Goal: Task Accomplishment & Management: Complete application form

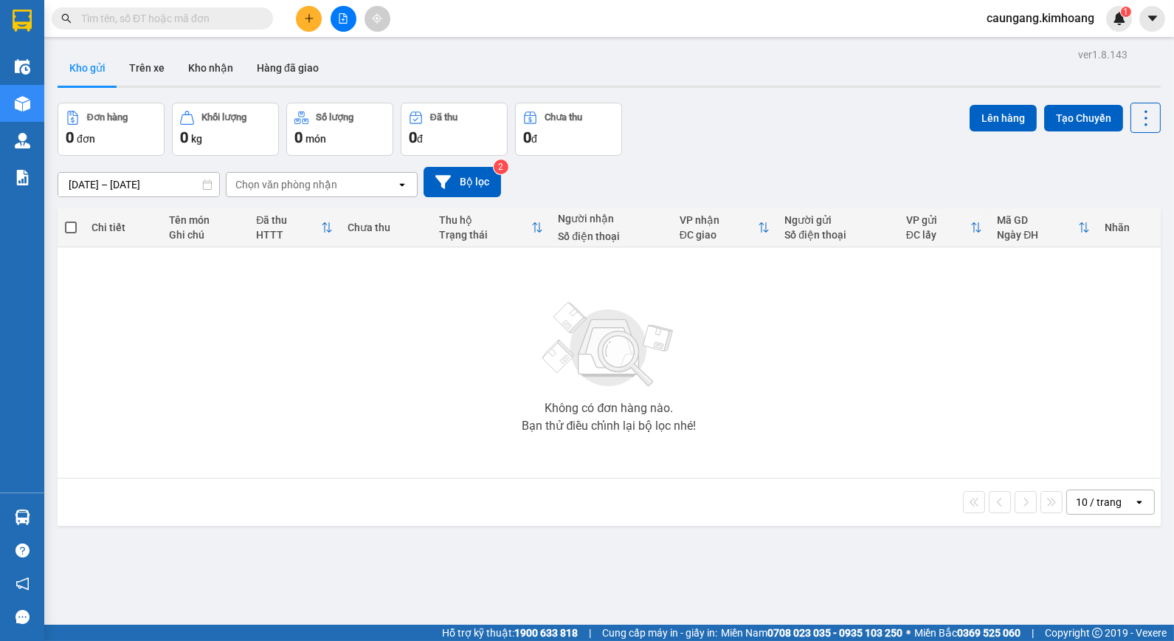
click at [196, 18] on input "text" at bounding box center [168, 18] width 174 height 16
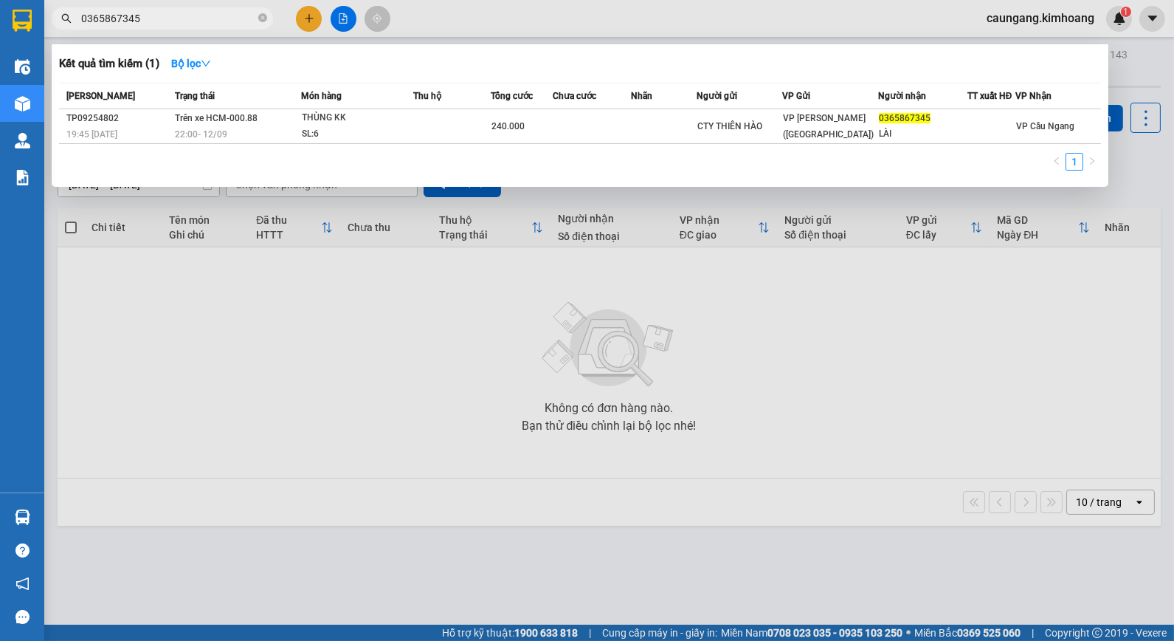
type input "0365867345"
click at [461, 306] on div at bounding box center [587, 320] width 1174 height 641
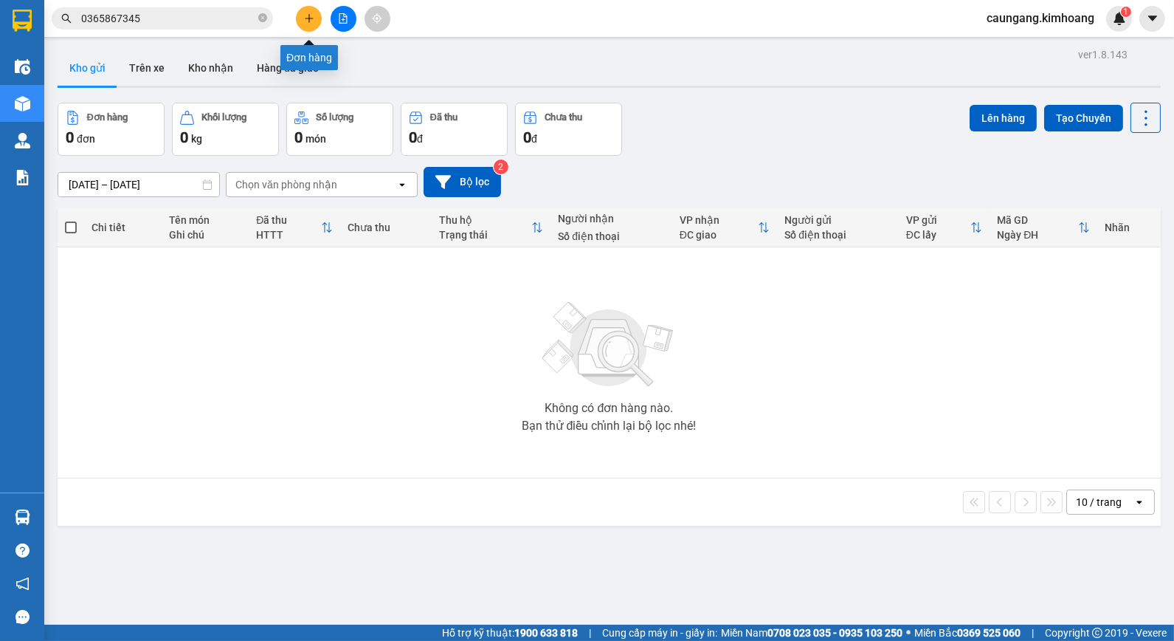
click at [313, 20] on icon "plus" at bounding box center [309, 18] width 10 height 10
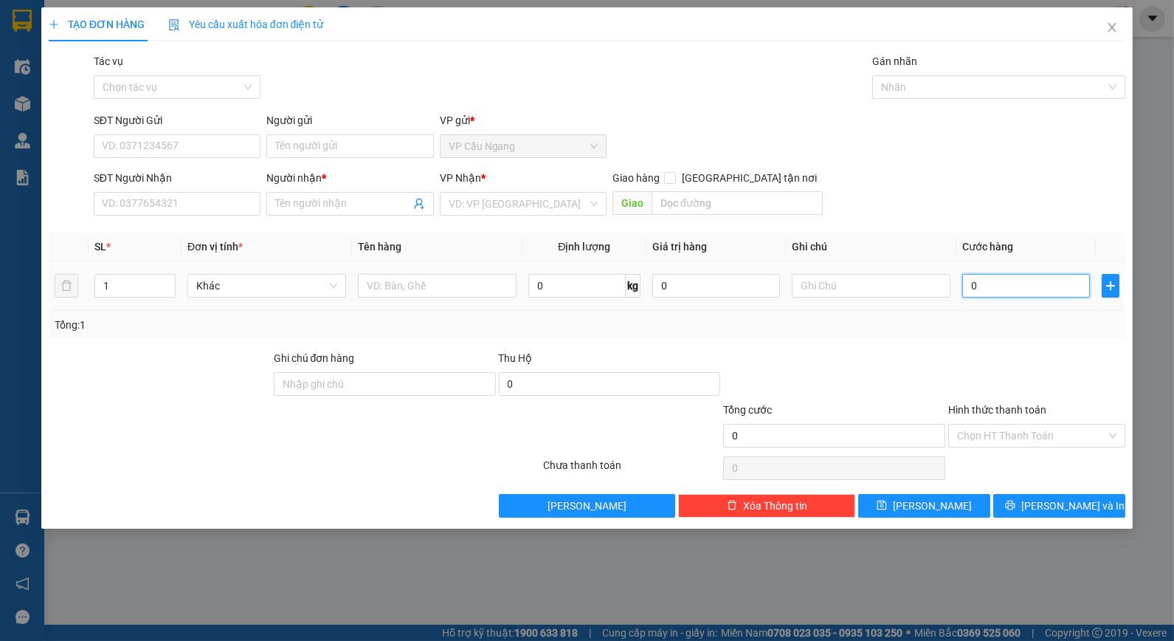
click at [985, 295] on input "0" at bounding box center [1027, 286] width 128 height 24
type input "4"
type input "40"
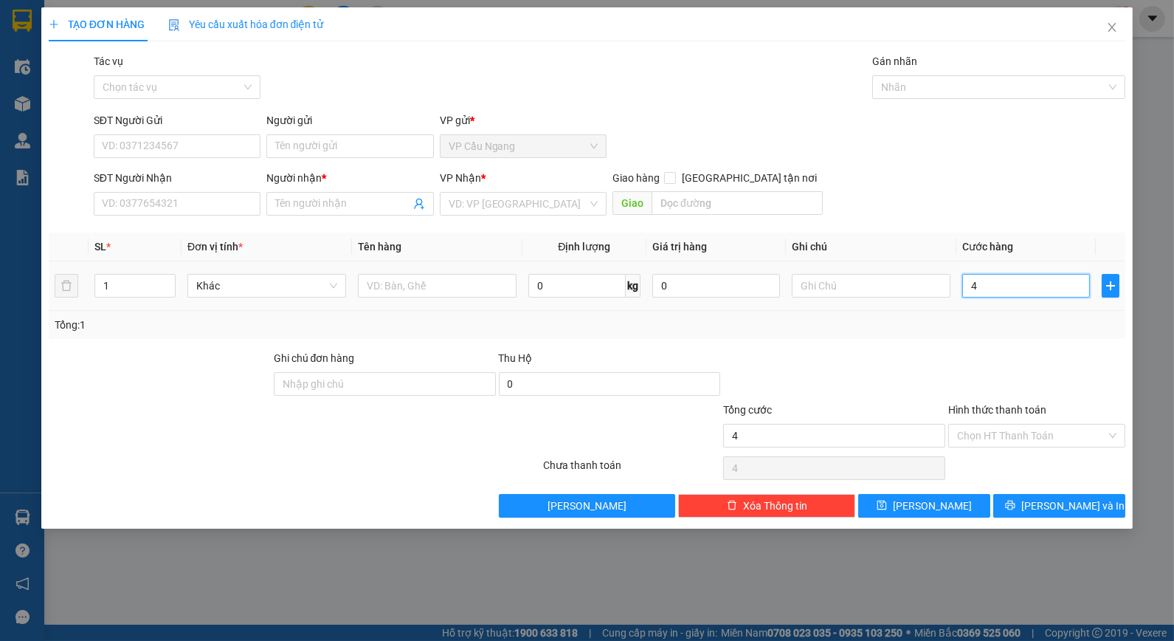
type input "40"
type input "40.000"
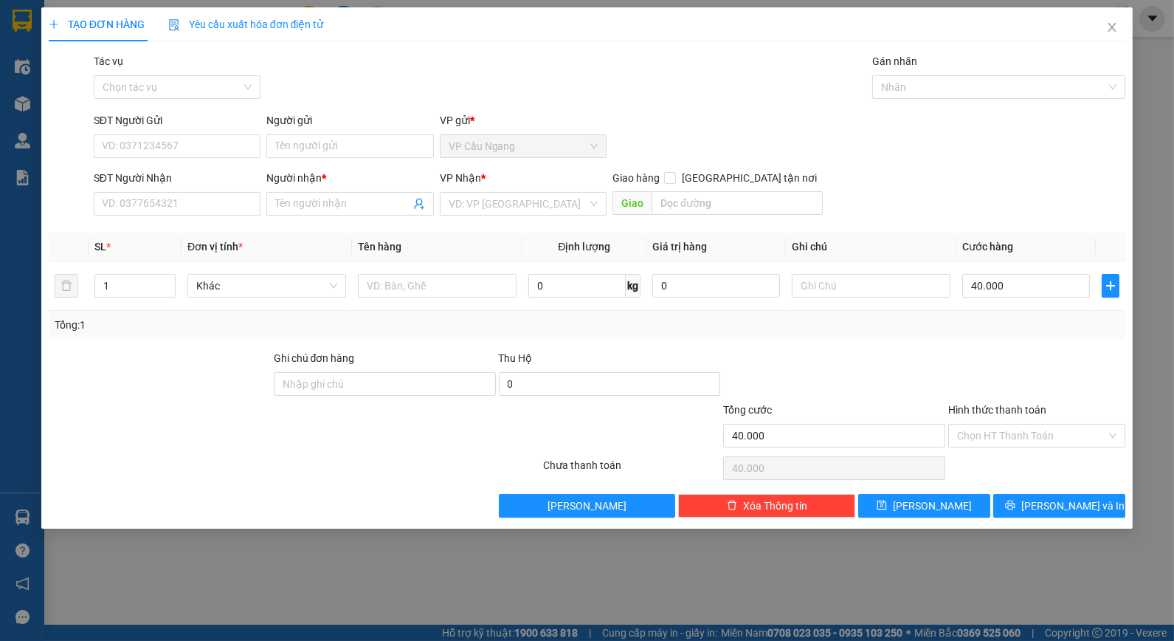
click at [933, 368] on div at bounding box center [834, 376] width 225 height 52
click at [830, 289] on input "text" at bounding box center [871, 286] width 159 height 24
type input "ko bao ướt"
click at [859, 268] on td "ko bao ướt" at bounding box center [871, 285] width 171 height 49
drag, startPoint x: 861, startPoint y: 279, endPoint x: 726, endPoint y: 311, distance: 138.8
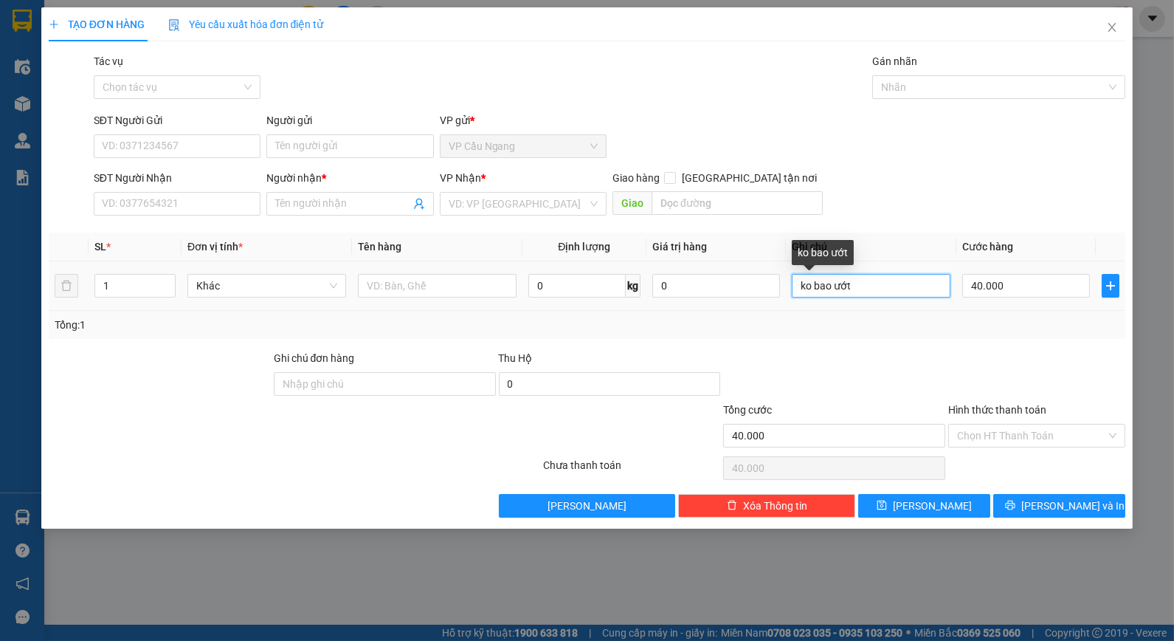
click at [726, 311] on div "SL * Đơn vị tính * Tên hàng Định lượng Giá trị hàng Ghi chú Cước hàng 1 Khác 0 …" at bounding box center [588, 286] width 1078 height 106
type input "KO BAO ƯỚT"
click at [861, 342] on div "Transit Pickup Surcharge Ids Transit Deliver Surcharge Ids Transit Deliver Surc…" at bounding box center [588, 285] width 1078 height 464
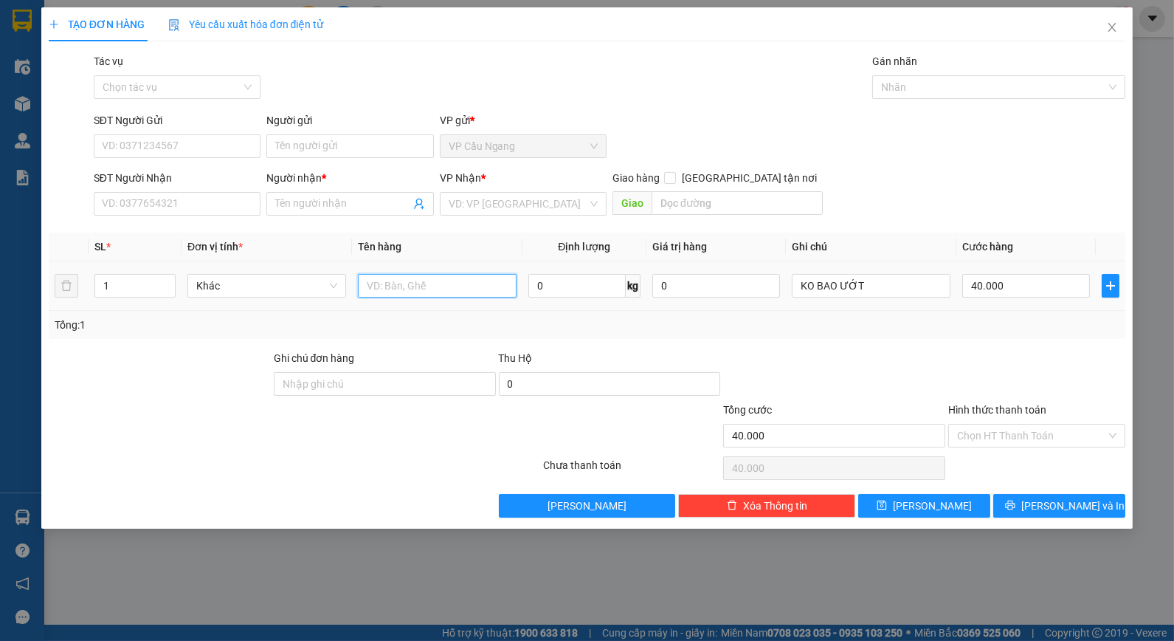
click at [444, 286] on input "text" at bounding box center [437, 286] width 159 height 24
type input "1 BAO M TRẮNG KK"
click at [596, 130] on div "VP gửi *" at bounding box center [523, 123] width 167 height 22
click at [507, 208] on input "search" at bounding box center [518, 204] width 139 height 22
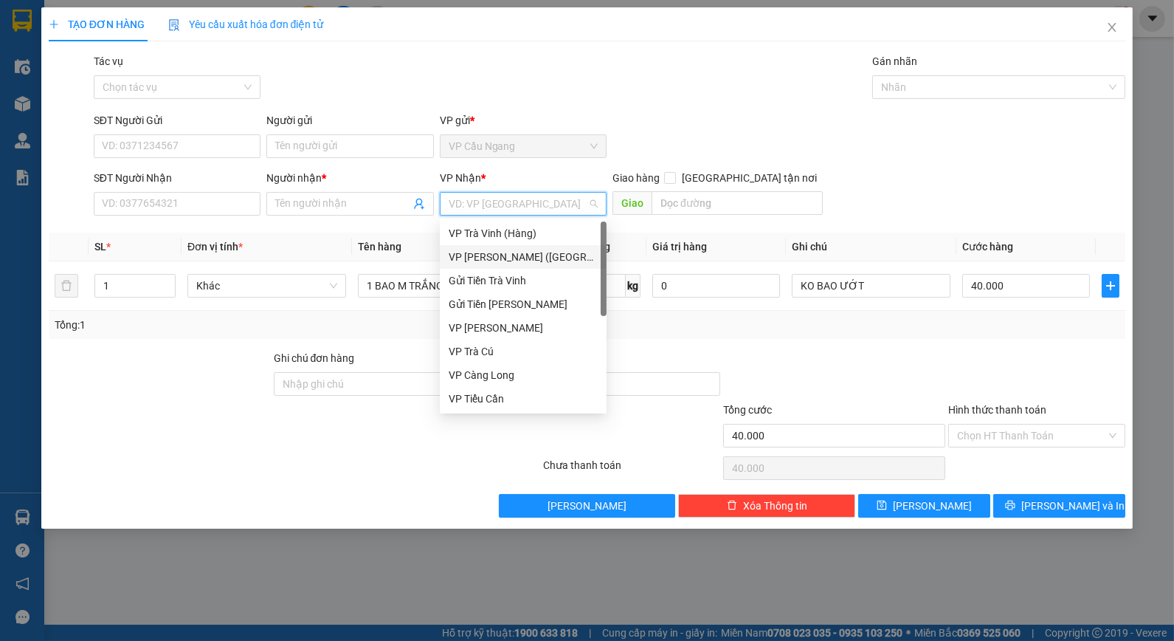
click at [510, 257] on div "VP Trần Phú (Hàng)" at bounding box center [523, 257] width 149 height 16
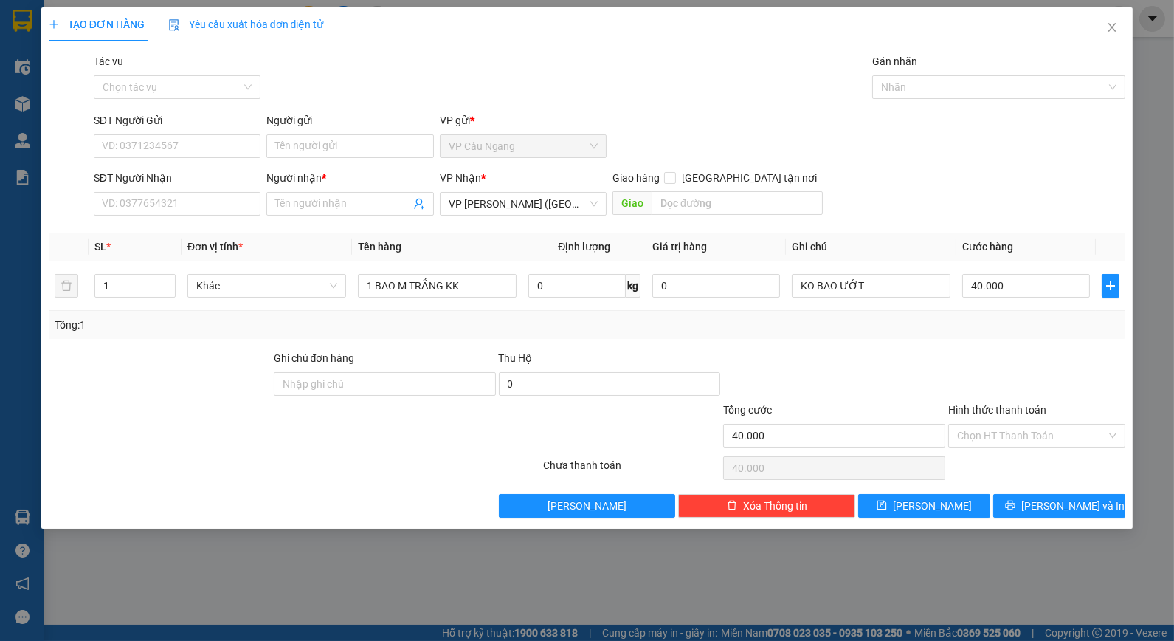
click at [681, 105] on div "Transit Pickup Surcharge Ids Transit Deliver Surcharge Ids Transit Deliver Surc…" at bounding box center [588, 285] width 1078 height 464
click at [369, 143] on input "Người gửi" at bounding box center [349, 146] width 167 height 24
type input "THẢO"
click at [340, 113] on div "Người gửi" at bounding box center [349, 120] width 167 height 16
click at [340, 134] on input "THẢO" at bounding box center [349, 146] width 167 height 24
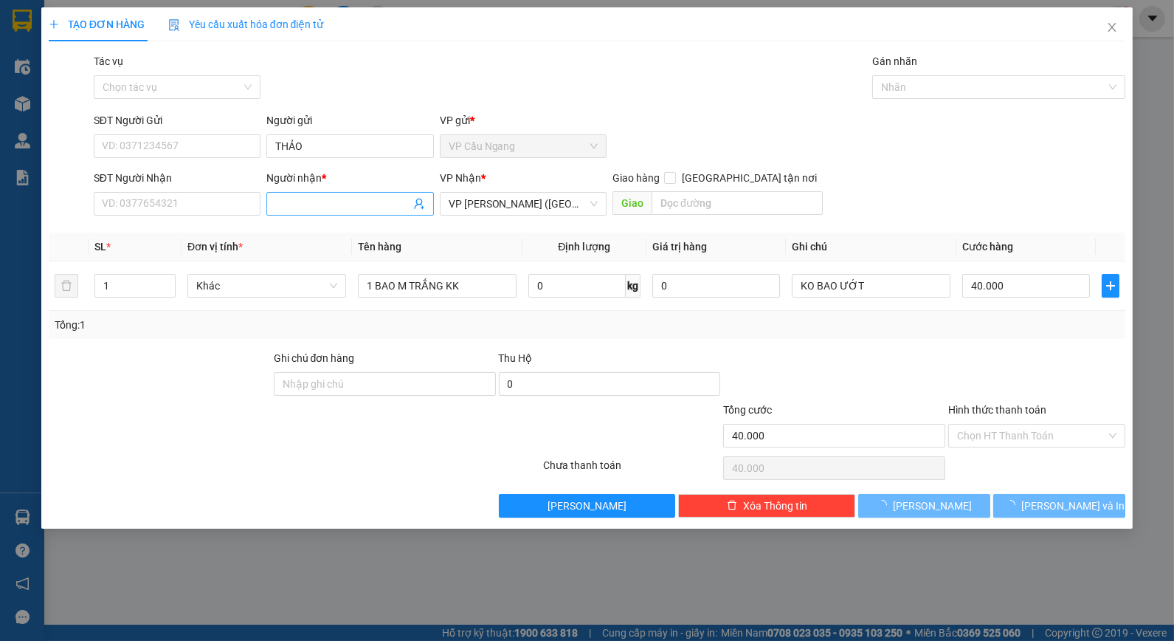
click at [309, 207] on input "Người nhận *" at bounding box center [342, 204] width 134 height 16
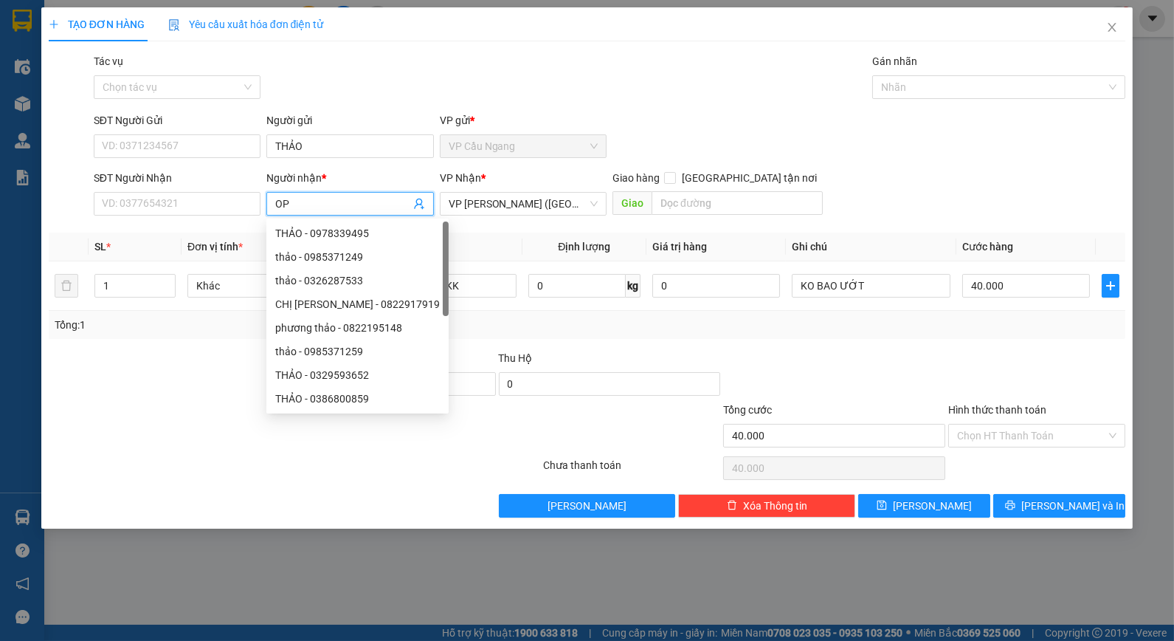
type input "O"
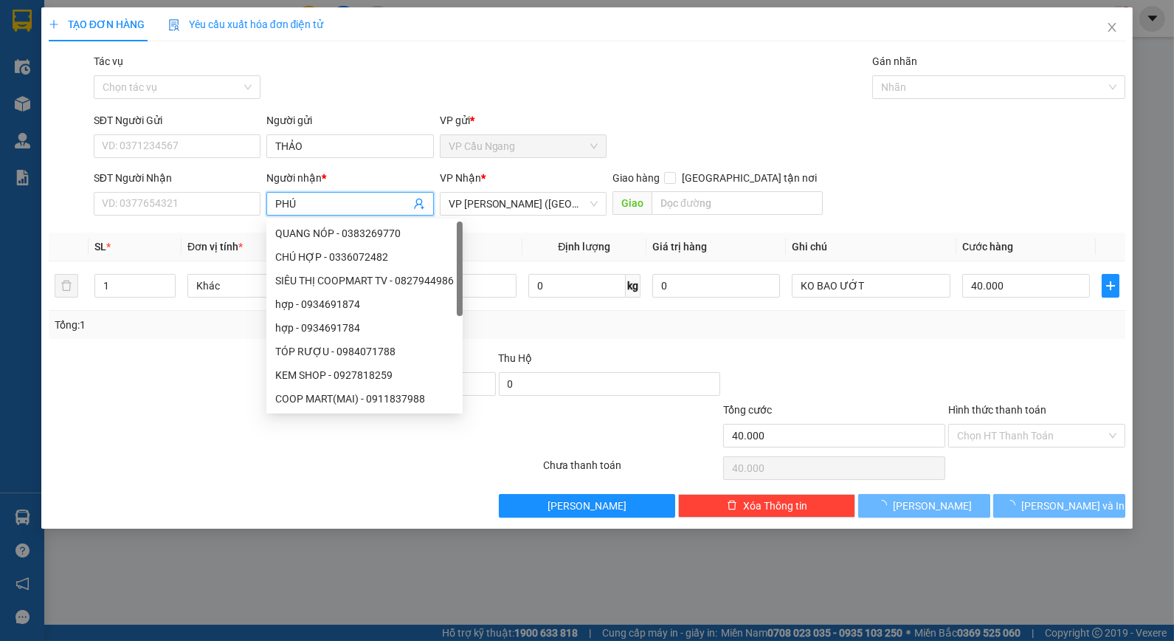
type input "PHÚ"
click at [338, 78] on div "Tác vụ Chọn tác vụ Gán nhãn Nhãn" at bounding box center [610, 79] width 1039 height 52
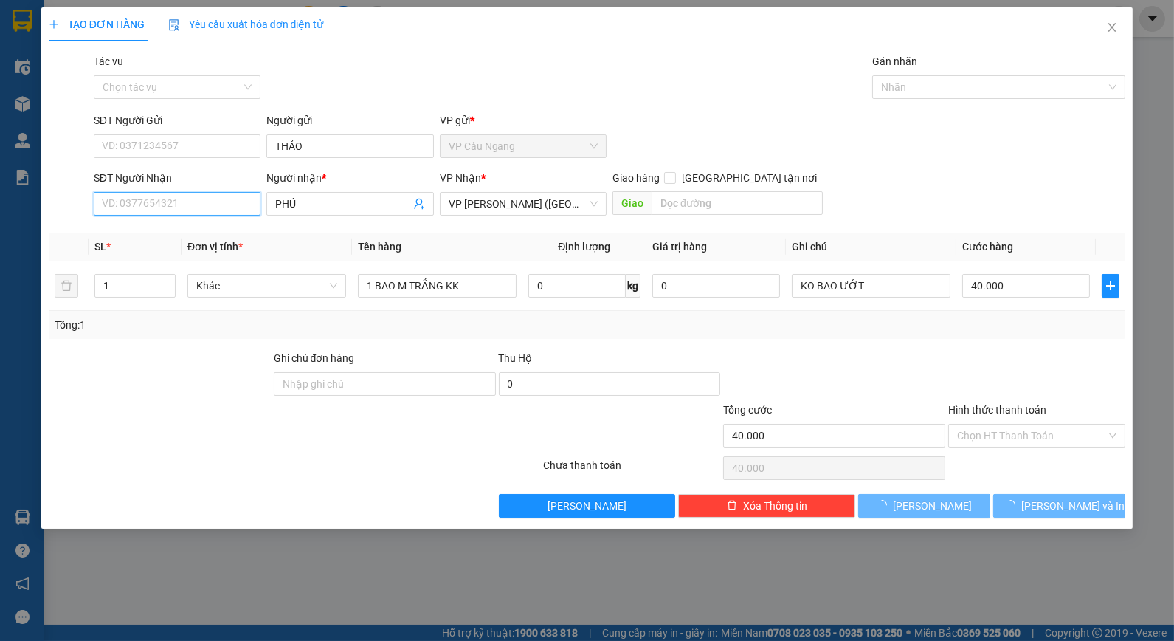
click at [185, 211] on input "SĐT Người Nhận" at bounding box center [177, 204] width 167 height 24
click at [193, 207] on input "SĐT Người Nhận" at bounding box center [177, 204] width 167 height 24
type input "0933809231"
click at [121, 417] on div at bounding box center [204, 428] width 315 height 52
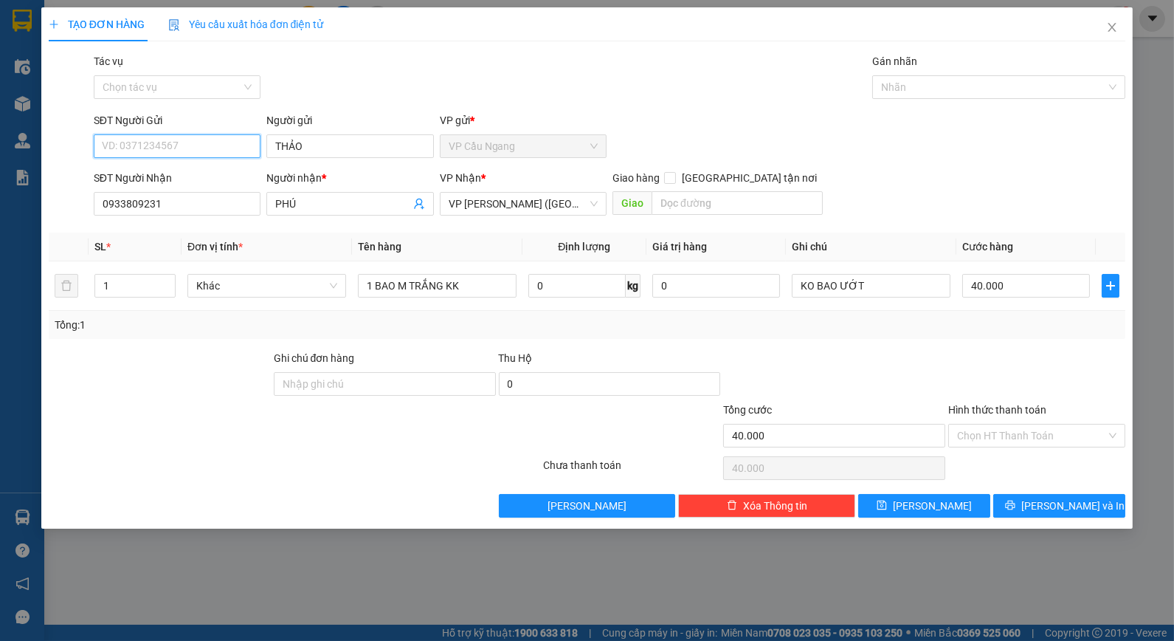
click at [203, 140] on input "SĐT Người Gửi" at bounding box center [177, 146] width 167 height 24
click at [208, 142] on input "SĐT Người Gửi" at bounding box center [177, 146] width 167 height 24
click at [205, 151] on input "SĐT Người Gửi" at bounding box center [177, 146] width 167 height 24
click at [951, 338] on div "Tổng: 1" at bounding box center [588, 325] width 1078 height 28
click at [1039, 440] on input "Hình thức thanh toán" at bounding box center [1031, 435] width 149 height 22
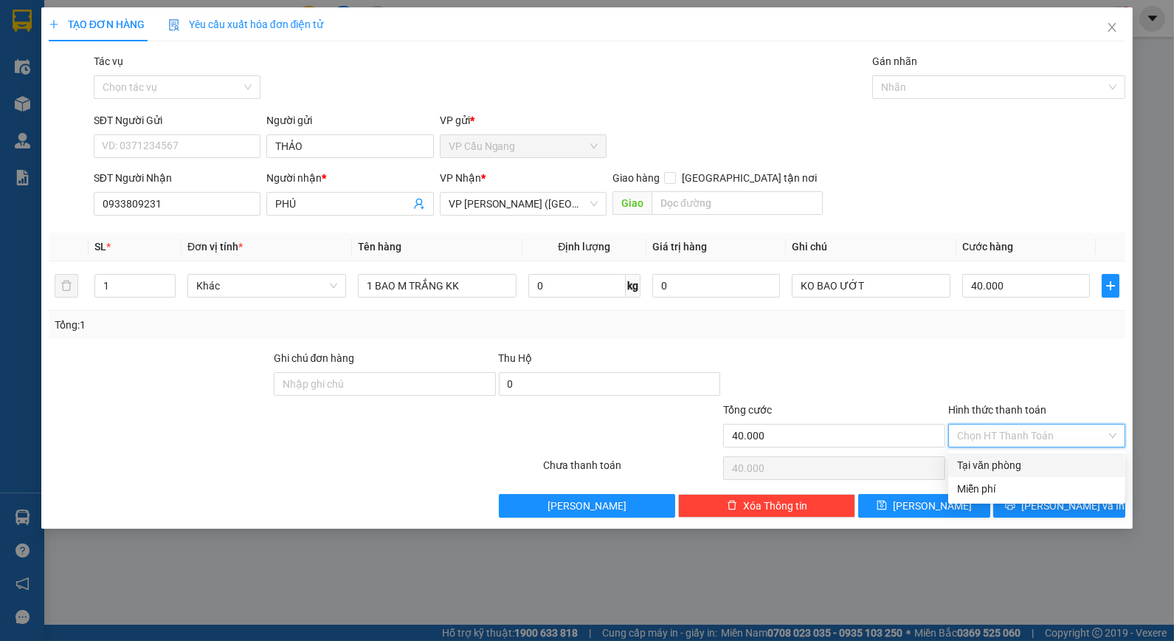
click at [1021, 469] on div "Tại văn phòng" at bounding box center [1036, 465] width 159 height 16
type input "0"
click at [1061, 498] on span "Lưu và In" at bounding box center [1073, 505] width 103 height 16
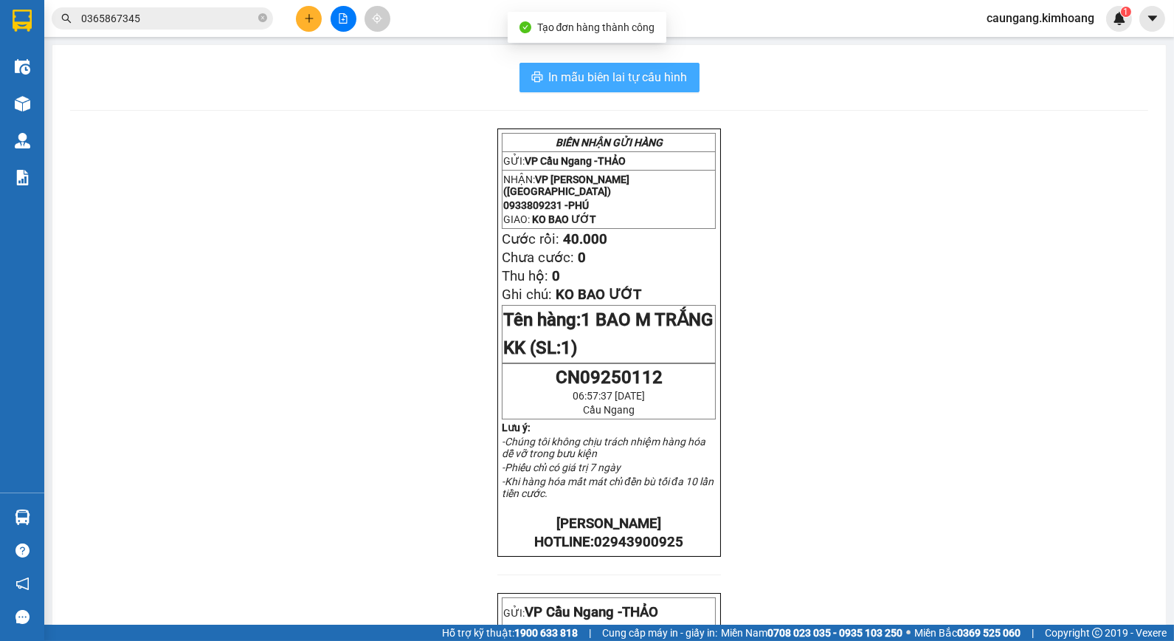
click at [652, 76] on span "In mẫu biên lai tự cấu hình" at bounding box center [618, 77] width 139 height 18
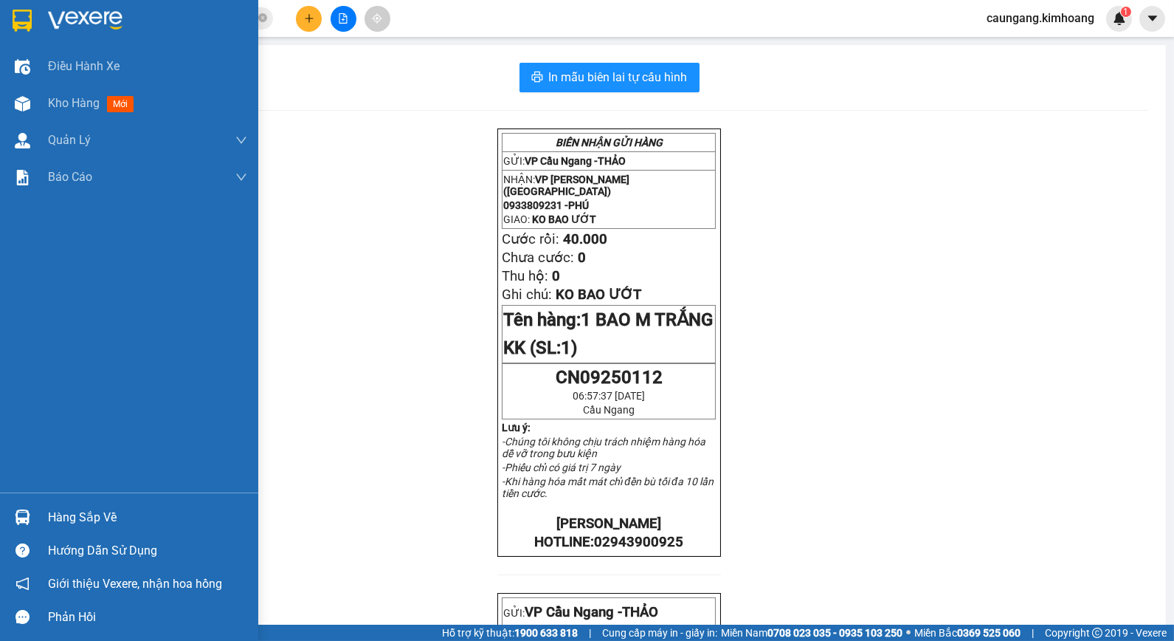
click at [39, 517] on div "Hàng sắp về" at bounding box center [129, 516] width 258 height 33
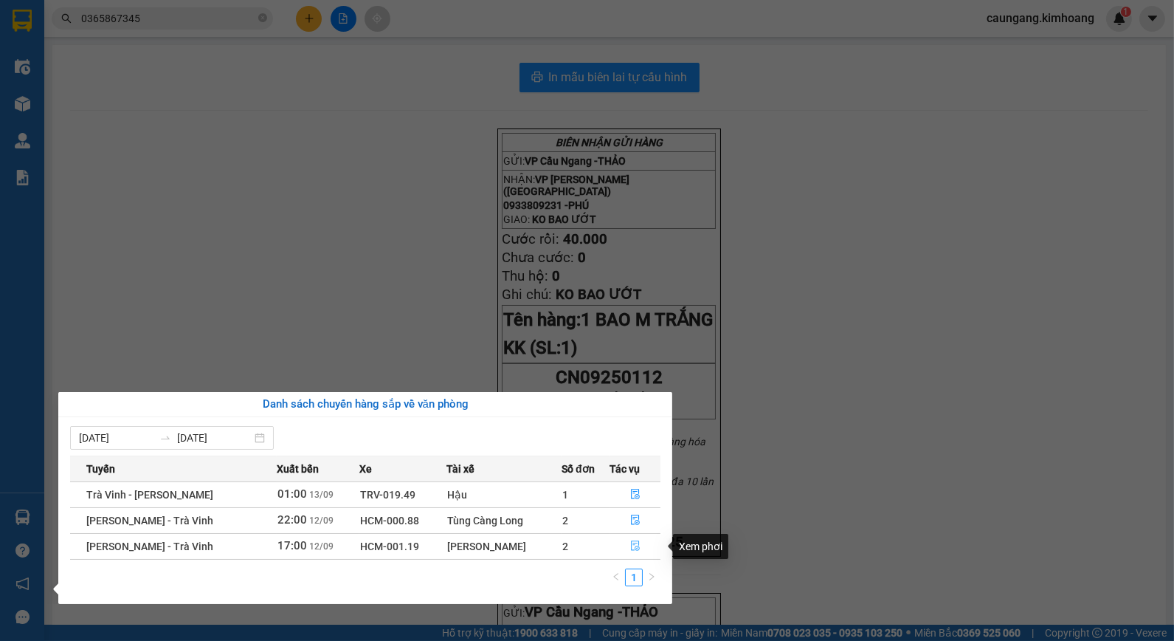
click at [633, 542] on icon "file-done" at bounding box center [635, 545] width 9 height 10
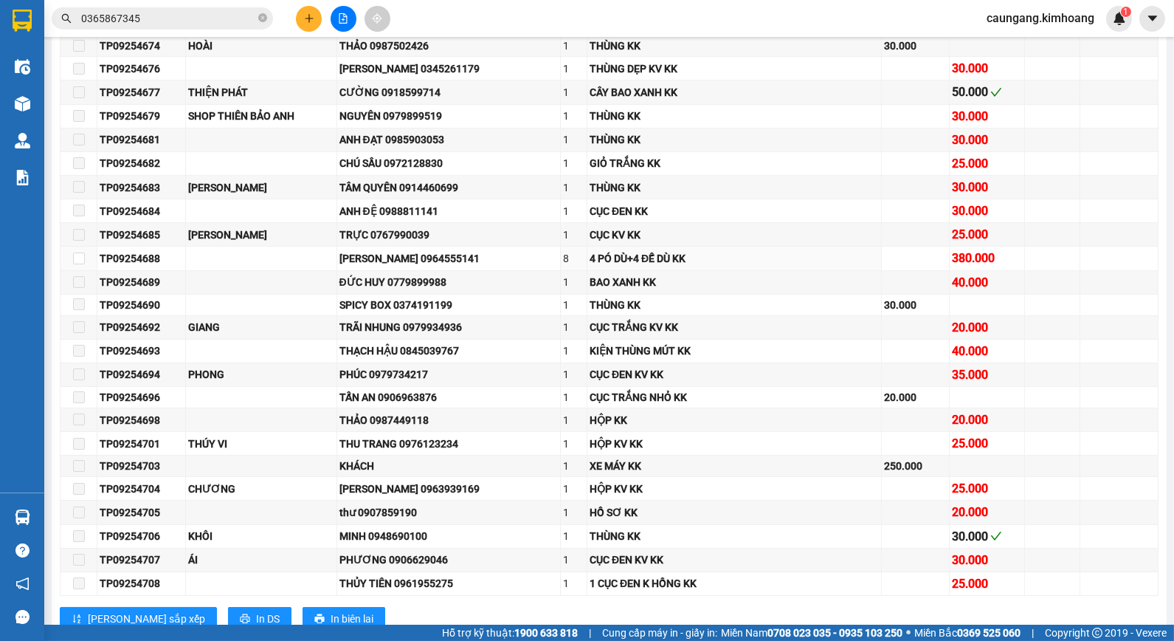
scroll to position [1066, 0]
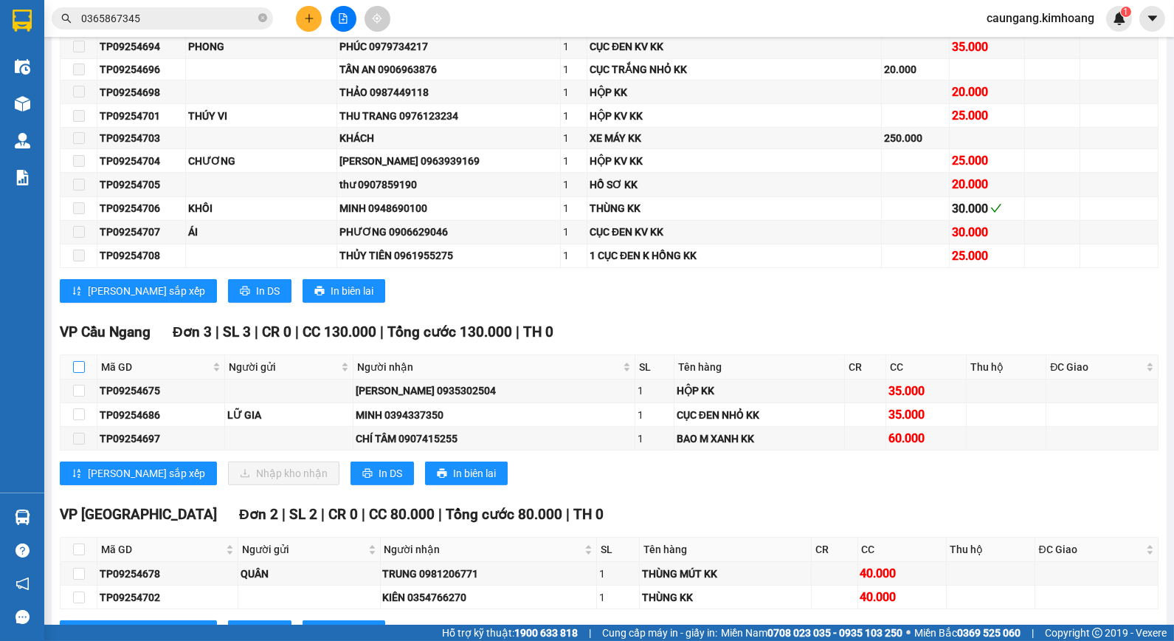
click at [78, 373] on input "checkbox" at bounding box center [79, 367] width 12 height 12
checkbox input "true"
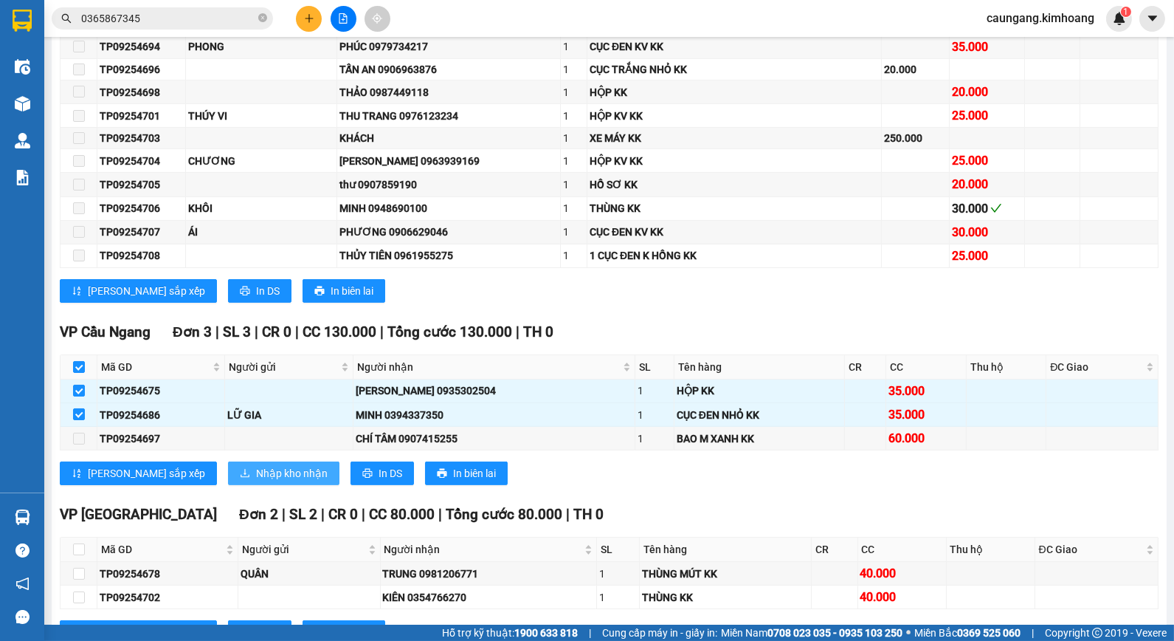
click at [253, 485] on button "Nhập kho nhận" at bounding box center [283, 473] width 111 height 24
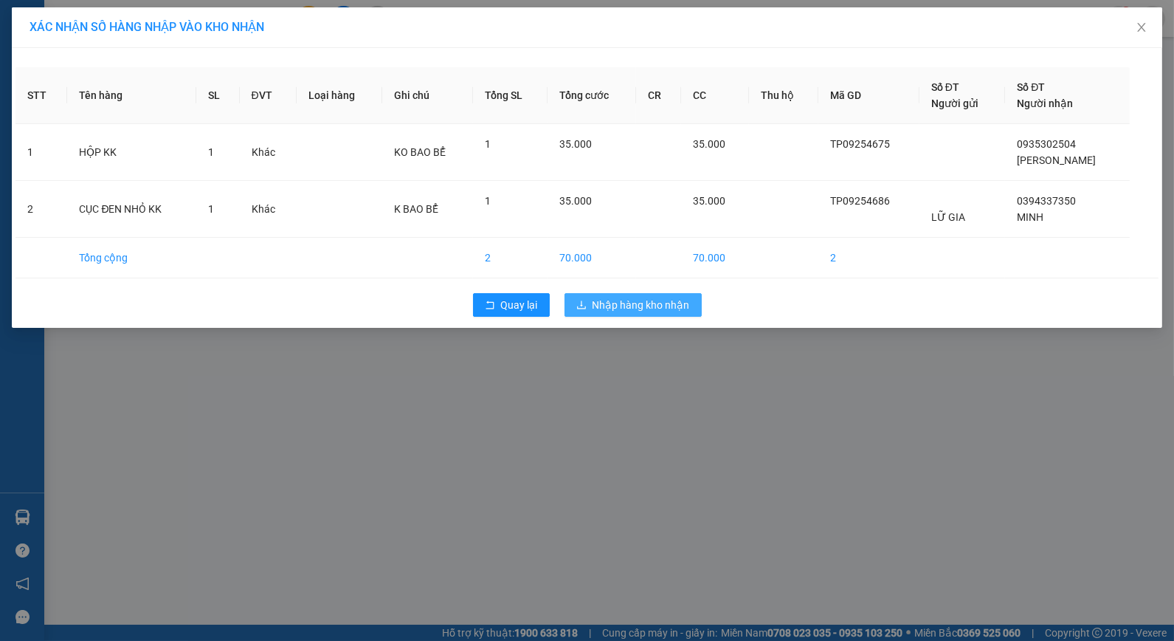
click at [619, 299] on span "Nhập hàng kho nhận" at bounding box center [641, 305] width 97 height 16
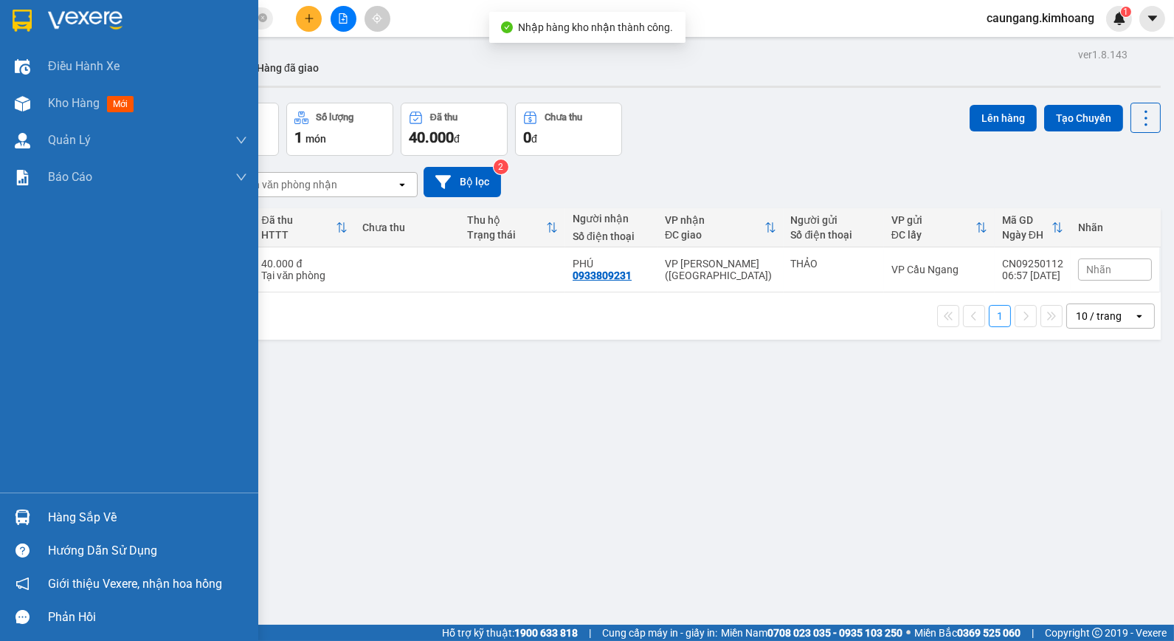
click at [53, 520] on div "Hàng sắp về" at bounding box center [147, 517] width 199 height 22
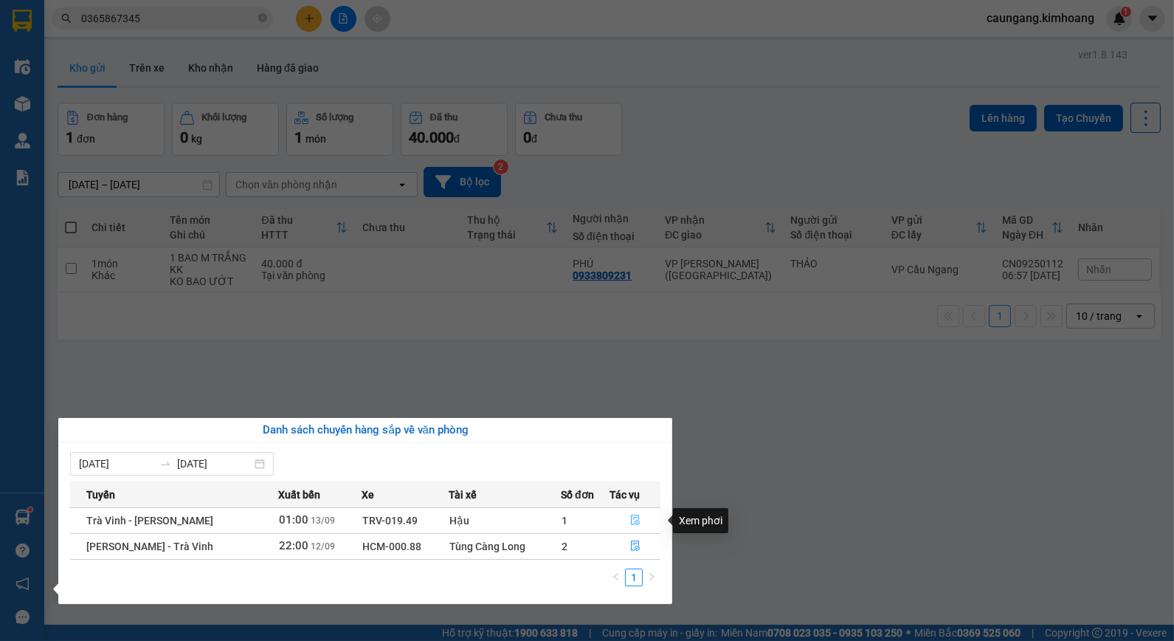
click at [632, 521] on icon "file-done" at bounding box center [635, 519] width 10 height 10
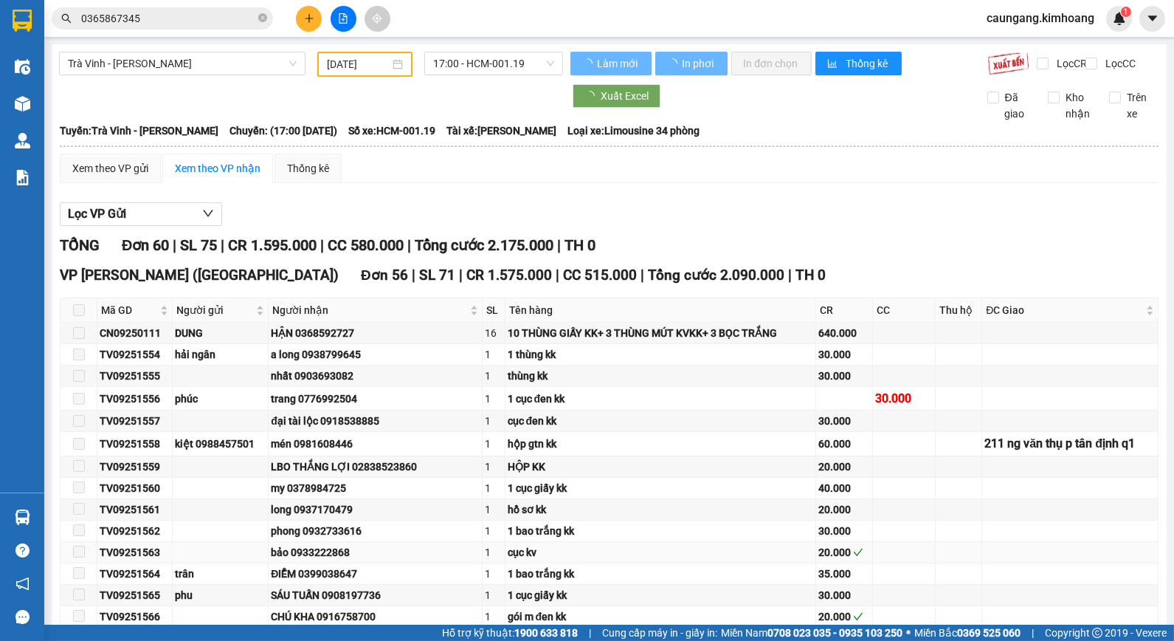
type input "13/09/2025"
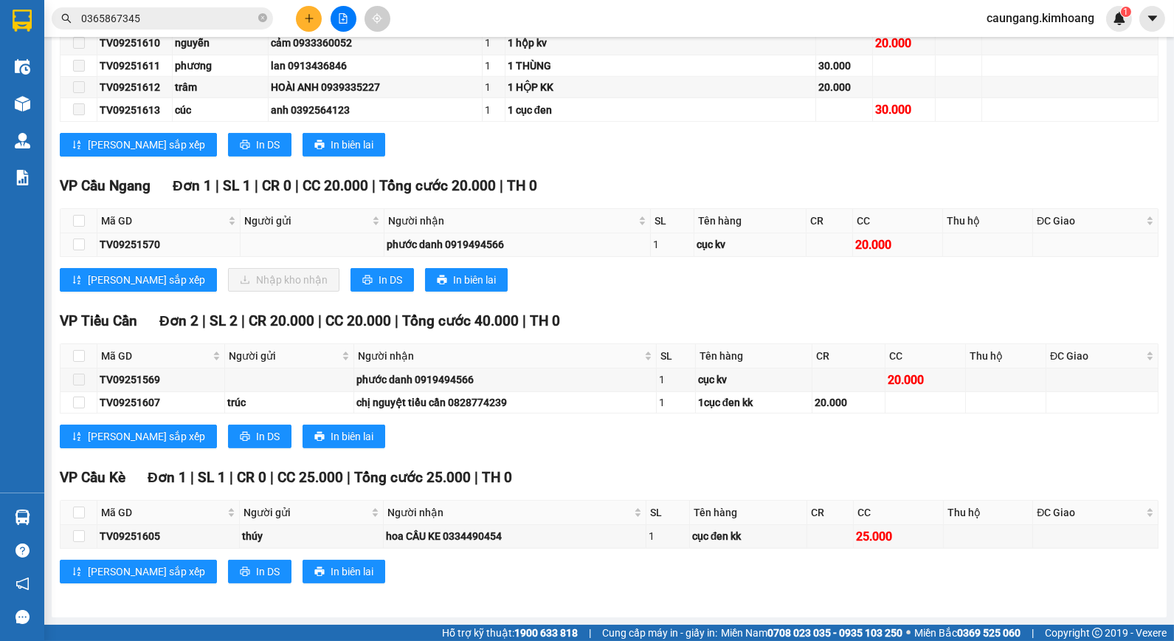
scroll to position [1378, 0]
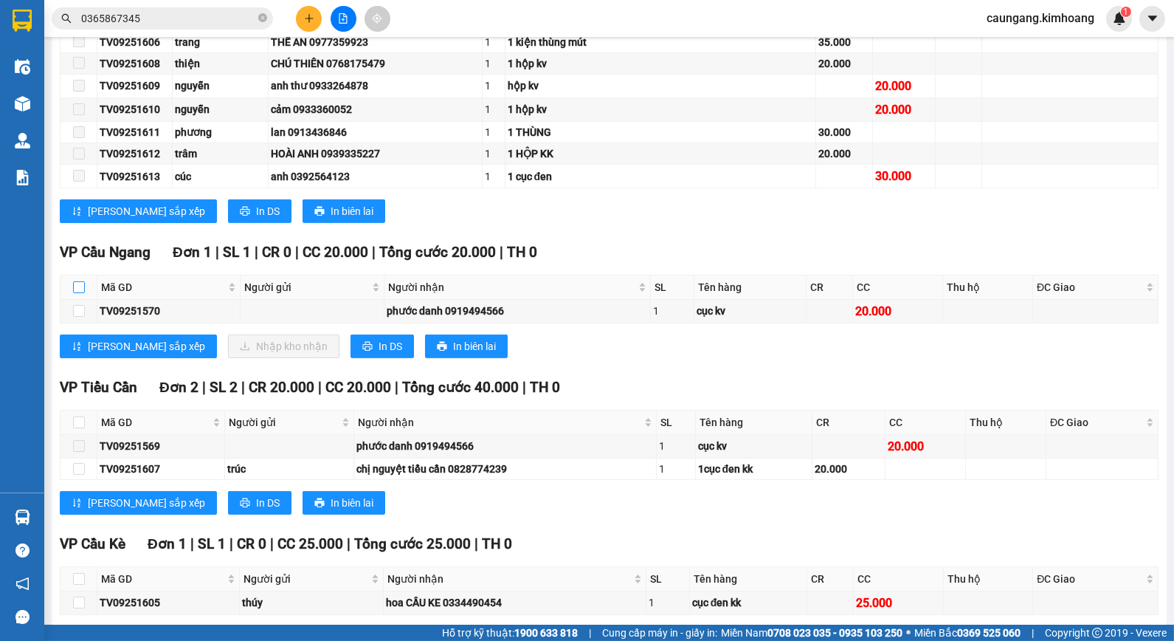
click at [80, 293] on input "checkbox" at bounding box center [79, 287] width 12 height 12
checkbox input "true"
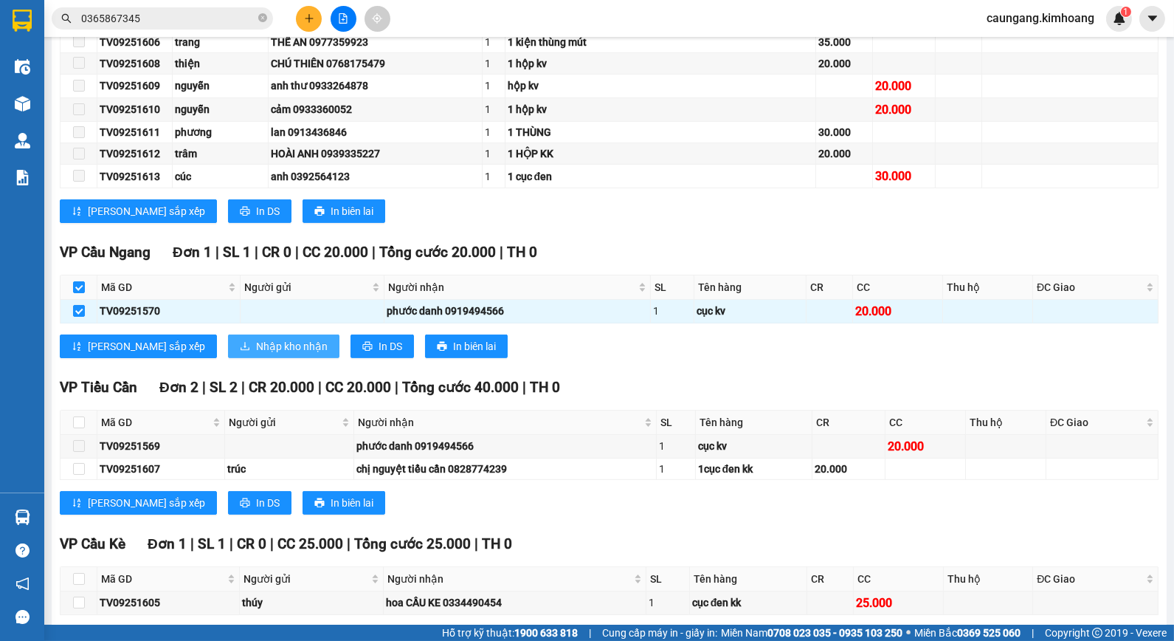
click at [228, 352] on button "Nhập kho nhận" at bounding box center [283, 346] width 111 height 24
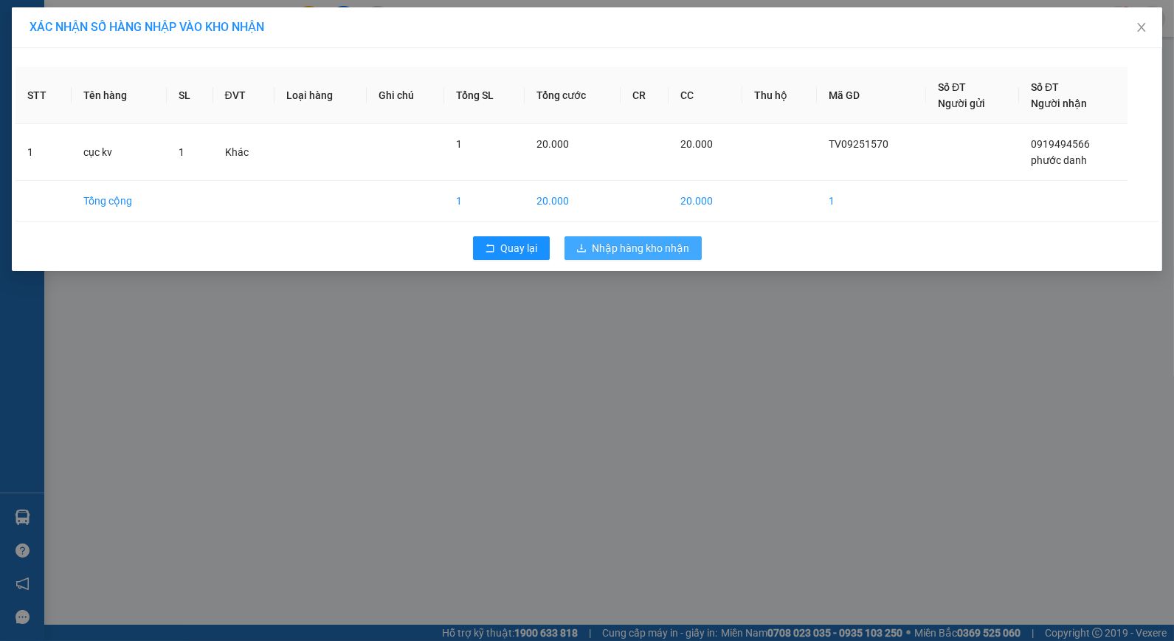
click at [591, 247] on button "Nhập hàng kho nhận" at bounding box center [633, 248] width 137 height 24
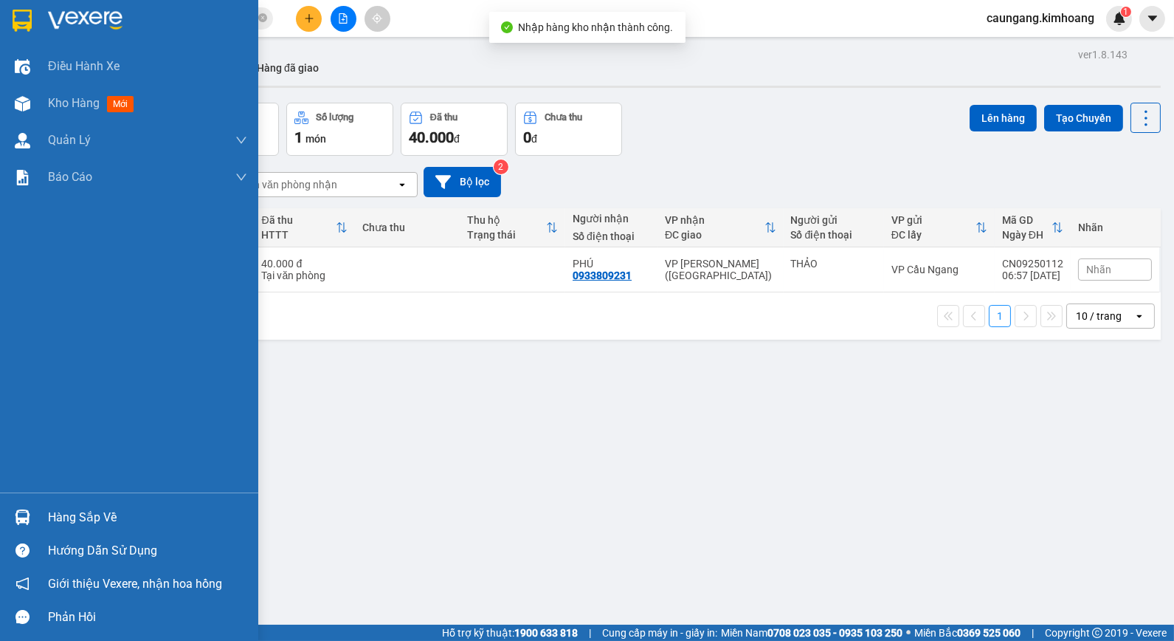
click at [76, 520] on div "Hàng sắp về" at bounding box center [147, 517] width 199 height 22
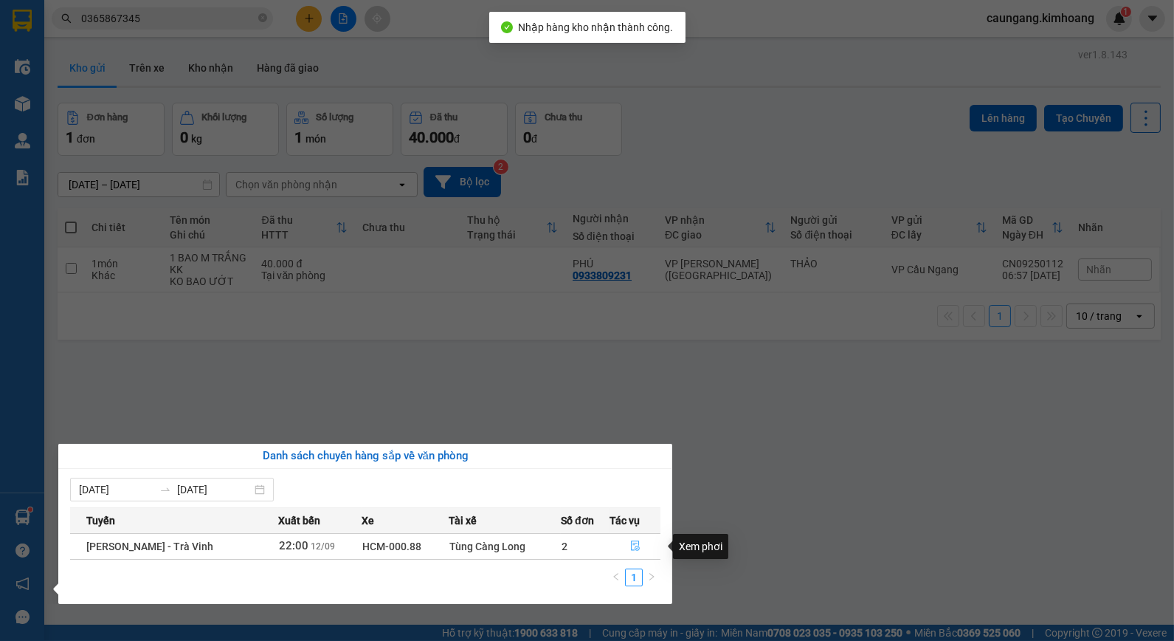
click at [632, 546] on icon "file-done" at bounding box center [635, 545] width 10 height 10
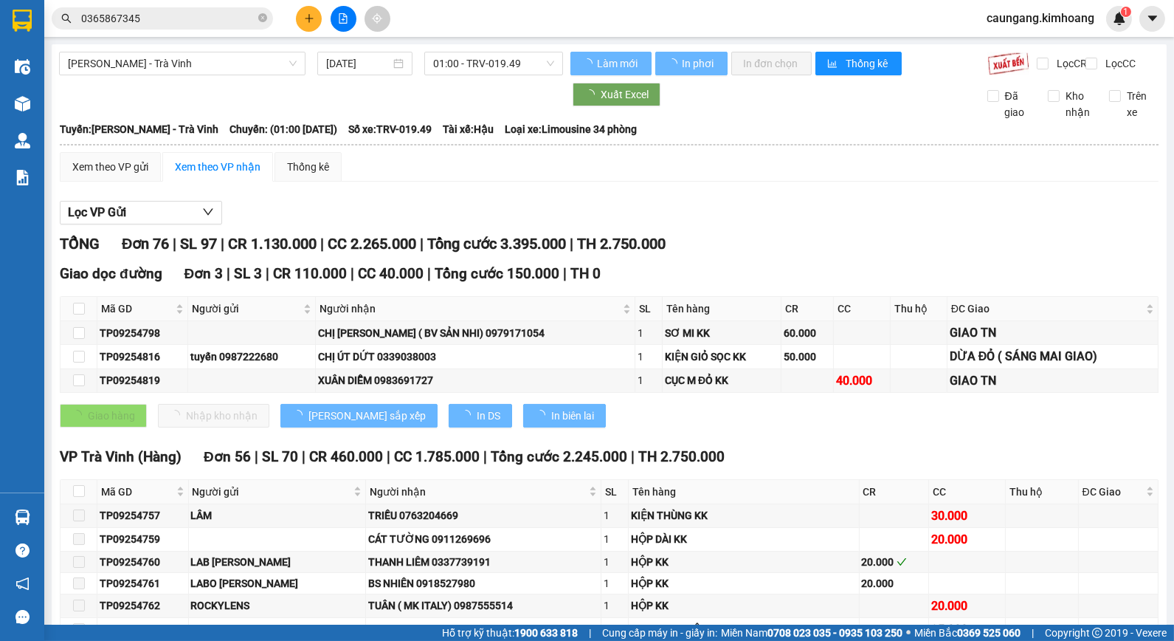
type input "12/09/2025"
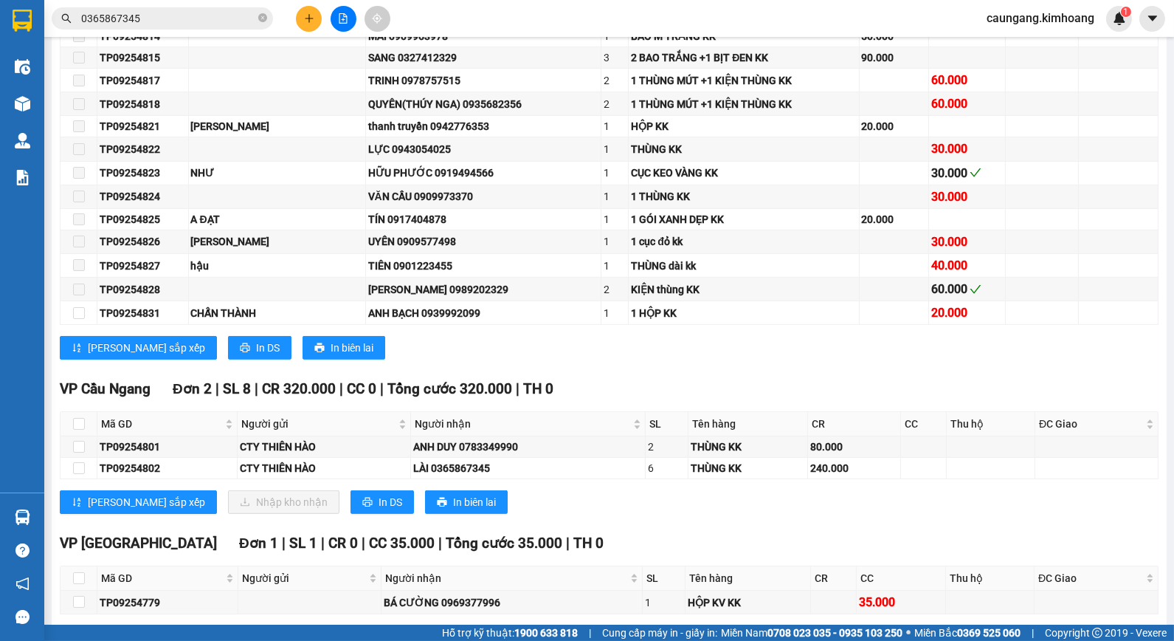
scroll to position [1558, 0]
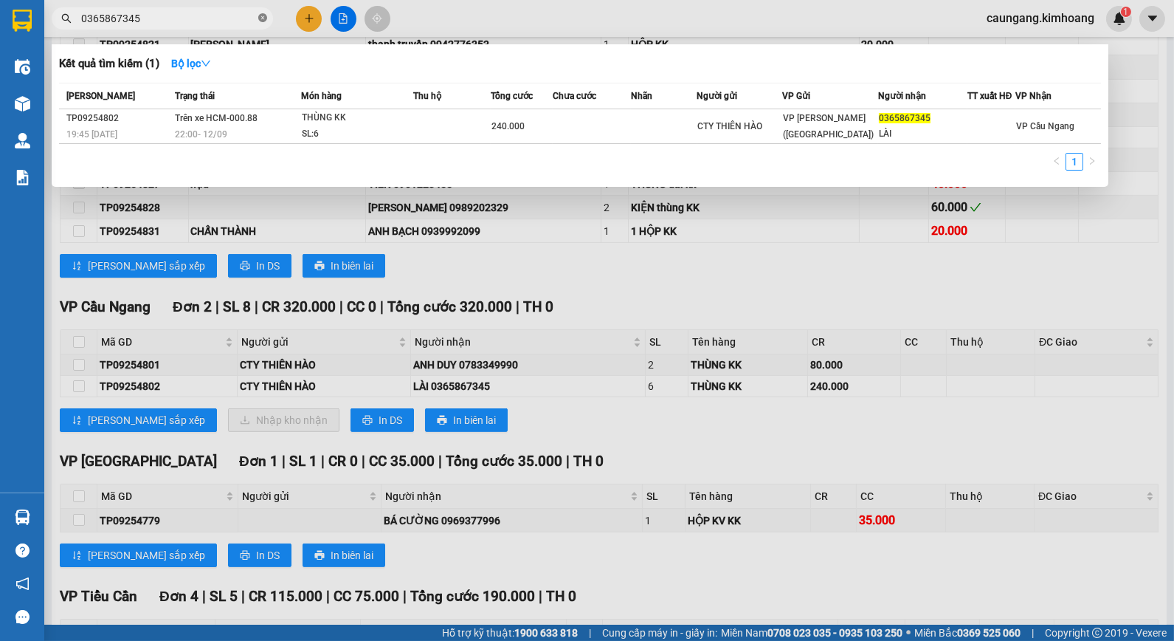
click at [261, 22] on icon "close-circle" at bounding box center [262, 17] width 9 height 9
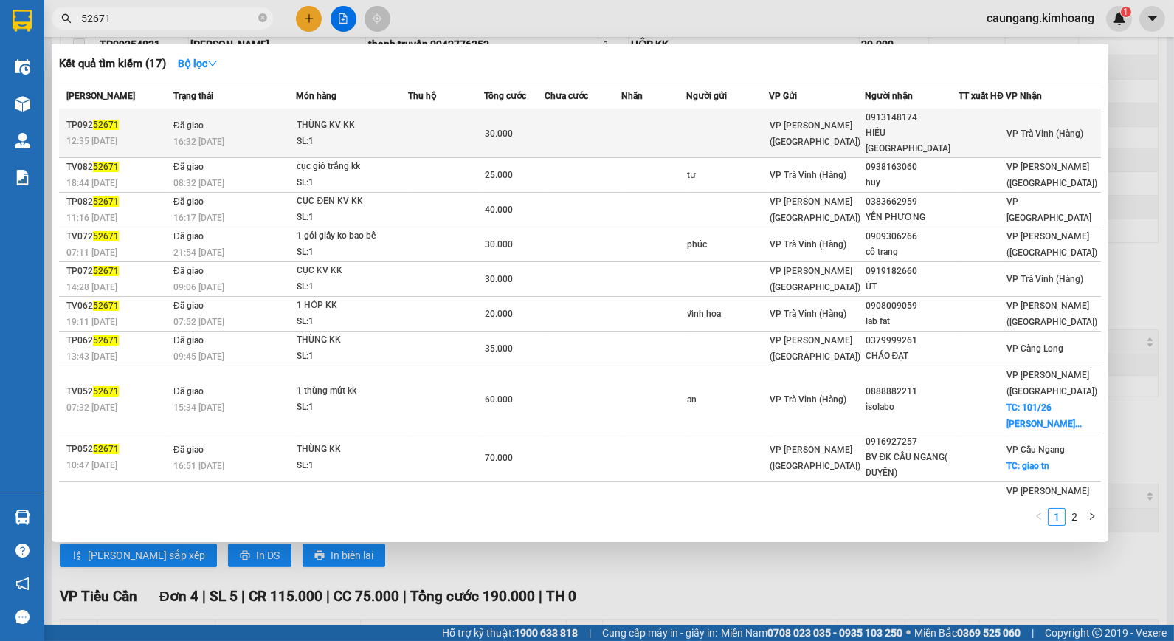
type input "52671"
click at [592, 125] on td at bounding box center [583, 133] width 77 height 49
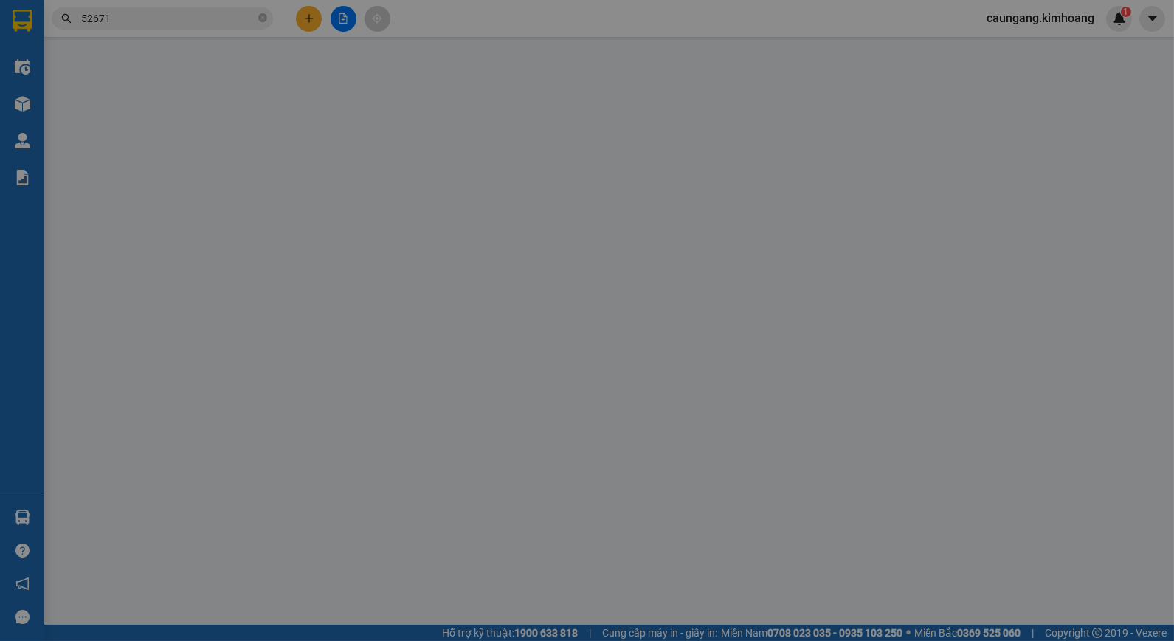
type input "0913148174"
type input "HIẾU MINH CHÂU"
type input "30.000"
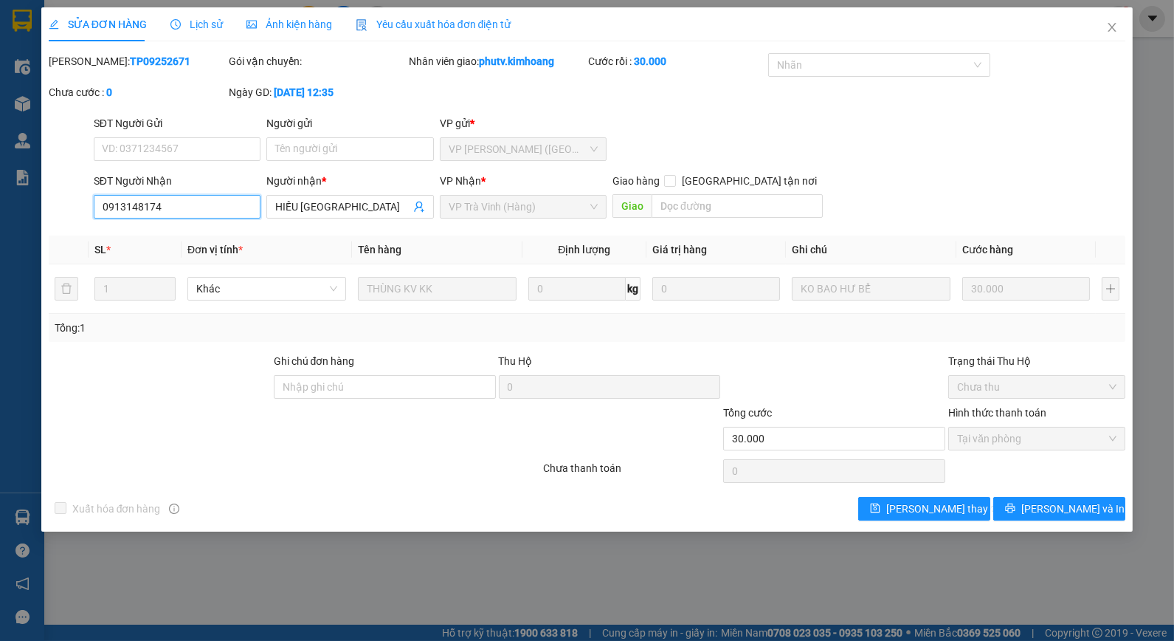
drag, startPoint x: 126, startPoint y: 216, endPoint x: 140, endPoint y: 213, distance: 14.3
click at [140, 213] on input "0913148174" at bounding box center [177, 207] width 167 height 24
click at [1109, 23] on icon "close" at bounding box center [1112, 27] width 12 height 12
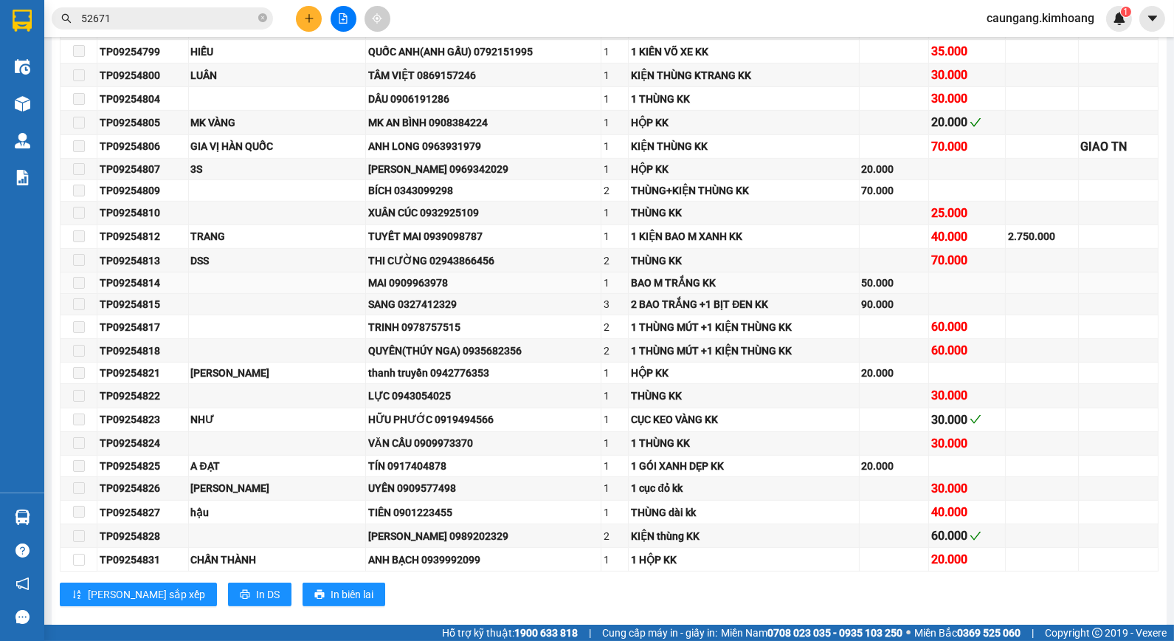
scroll to position [1558, 0]
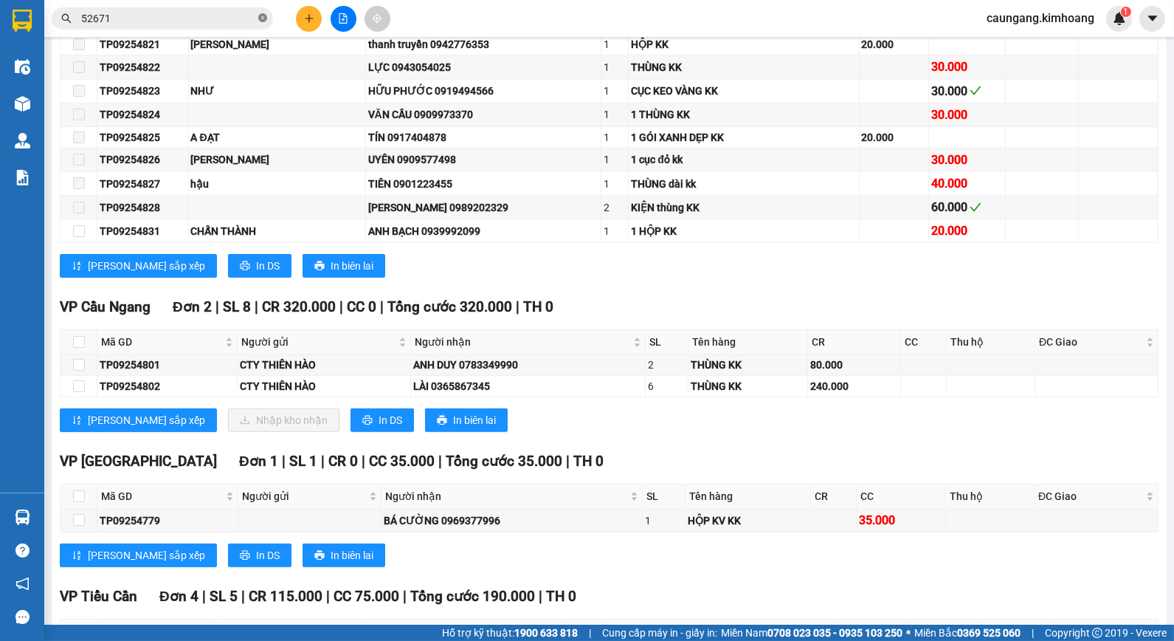
click at [261, 13] on icon "close-circle" at bounding box center [262, 17] width 9 height 9
click at [233, 20] on input "text" at bounding box center [168, 18] width 174 height 16
click at [308, 16] on icon "plus" at bounding box center [309, 18] width 10 height 10
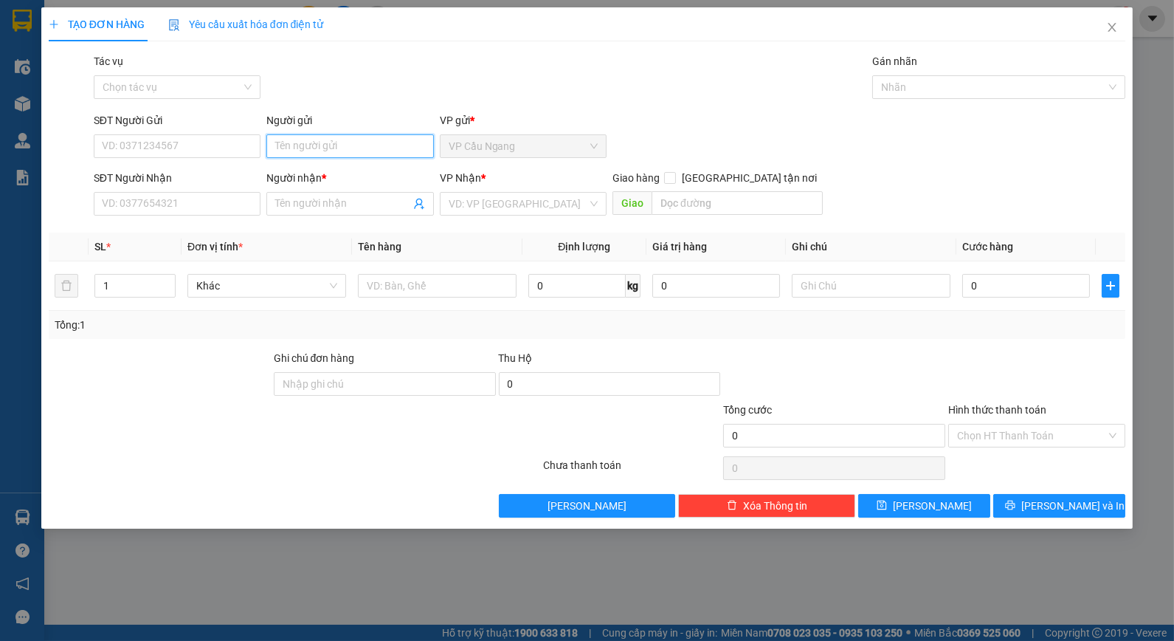
click at [333, 148] on input "Người gửi" at bounding box center [349, 146] width 167 height 24
drag, startPoint x: 325, startPoint y: 145, endPoint x: 111, endPoint y: 171, distance: 215.6
click at [111, 171] on form "SĐT Người Gửi VD: 0371234567 Người gửi DIÊN VP gửi * VP Cầu Ngang SĐT Người Nhậ…" at bounding box center [588, 166] width 1078 height 109
type input "D"
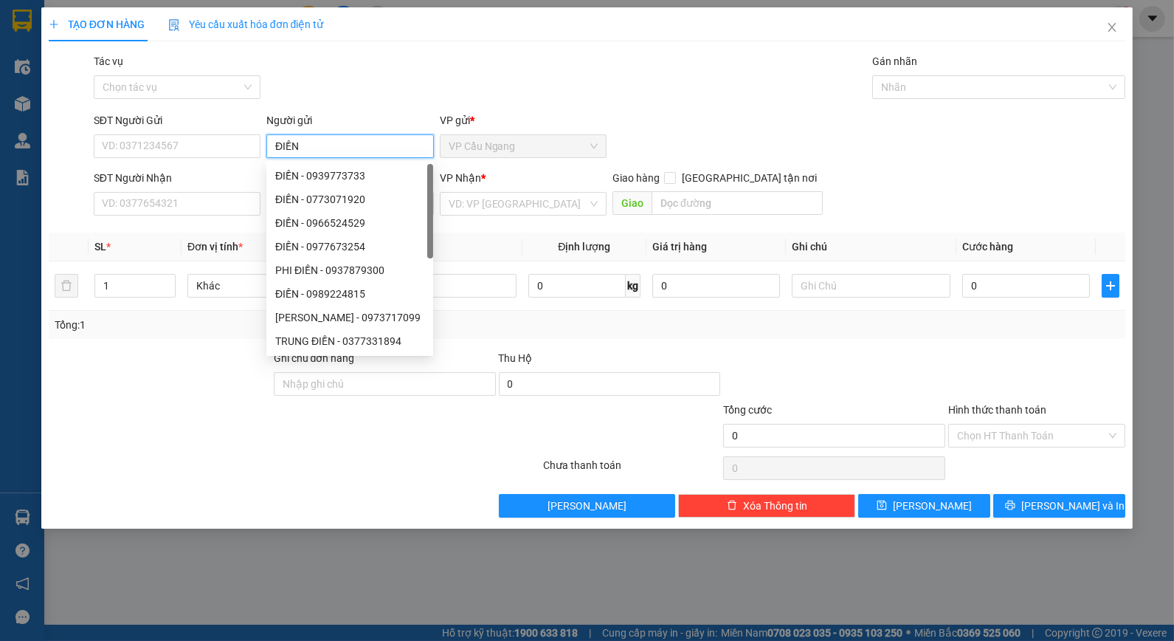
type input "ĐIỀN"
click at [299, 66] on div "Tác vụ Chọn tác vụ Gán nhãn Nhãn" at bounding box center [610, 79] width 1039 height 52
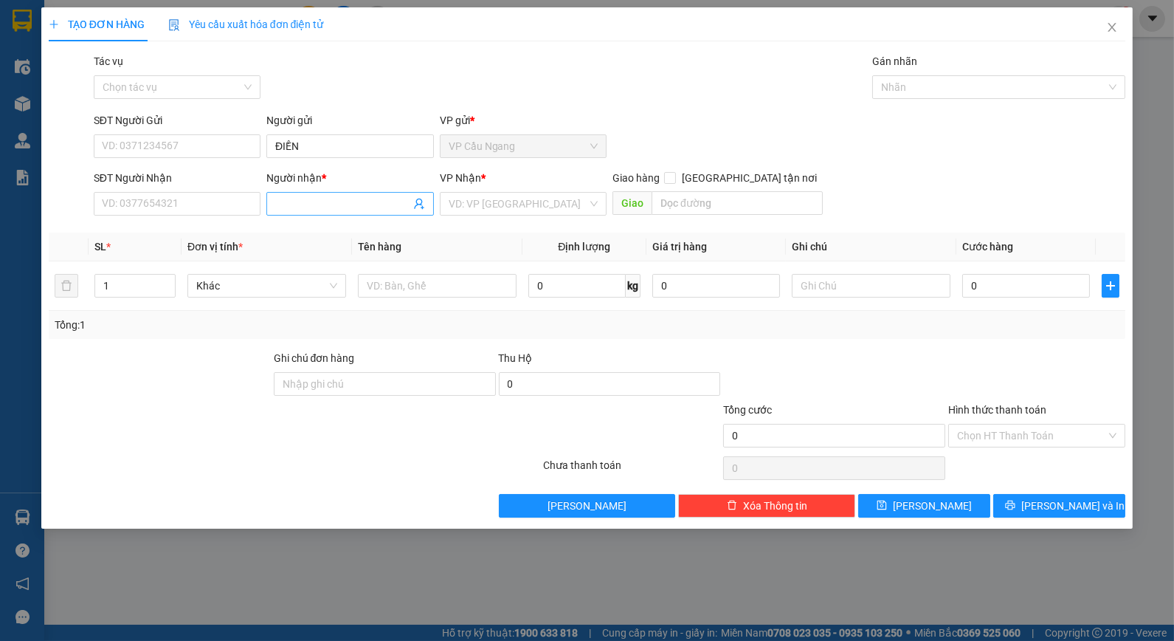
click at [334, 207] on input "Người nhận *" at bounding box center [342, 204] width 134 height 16
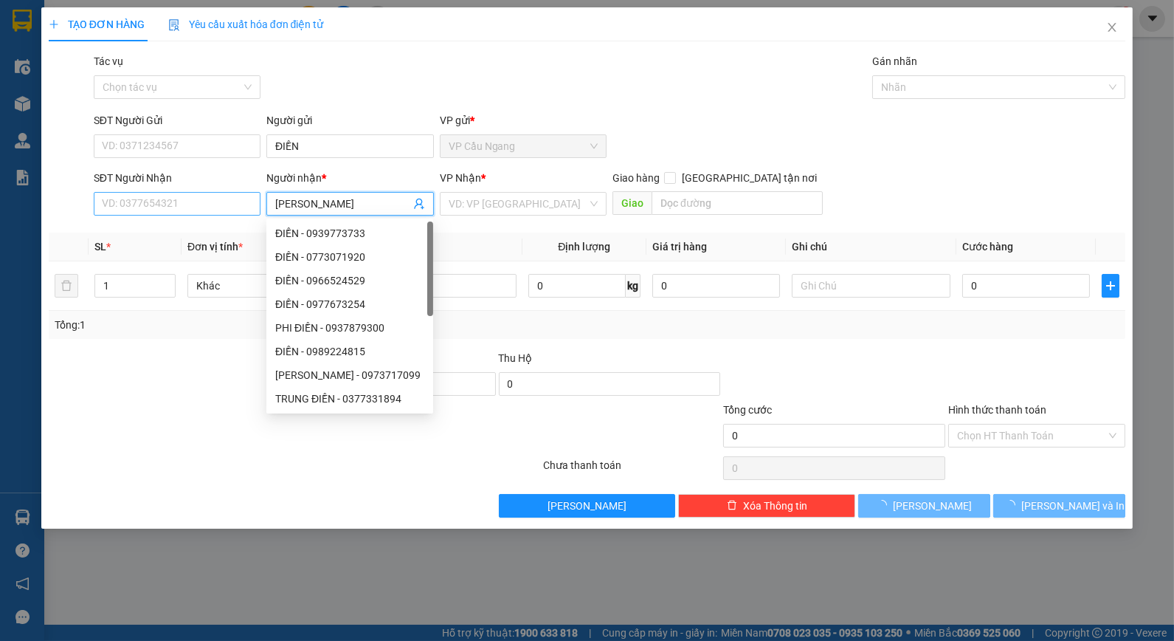
type input "NGỌC ANH"
click at [196, 198] on input "SĐT Người Nhận" at bounding box center [177, 204] width 167 height 24
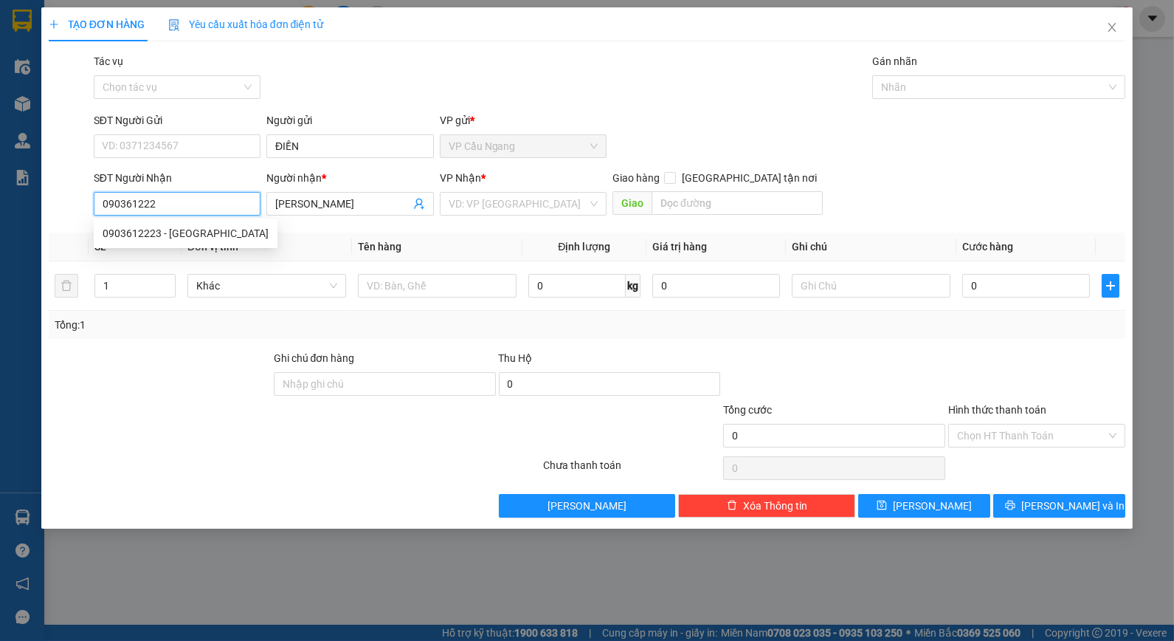
type input "0903612223"
click at [211, 241] on div "0903612223 - NGỌC ANH" at bounding box center [186, 233] width 184 height 24
type input "50.000"
type input "0903612223"
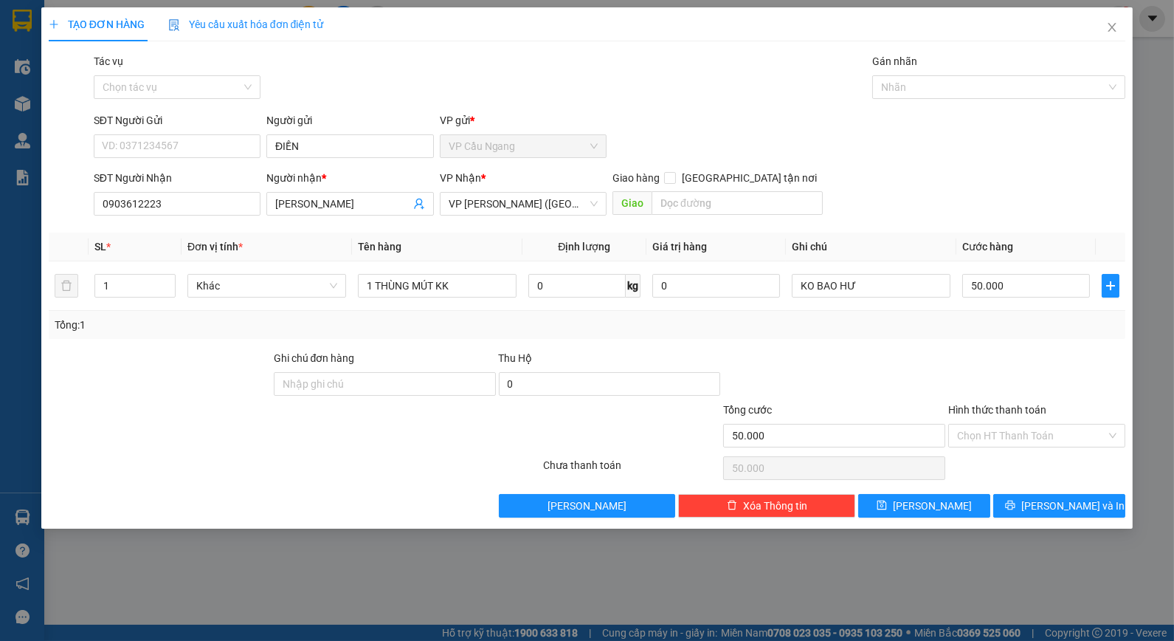
click at [888, 314] on div "Tổng: 1" at bounding box center [588, 325] width 1078 height 28
click at [815, 330] on div "Tổng: 1" at bounding box center [588, 325] width 1066 height 16
click at [1025, 506] on button "Lưu và In" at bounding box center [1060, 506] width 132 height 24
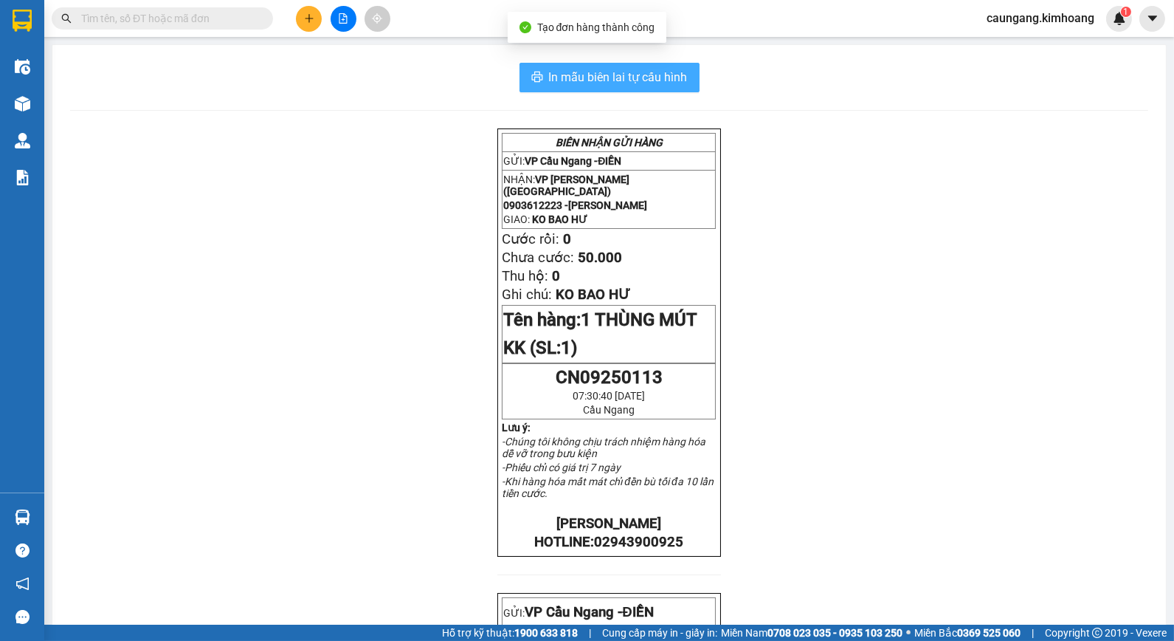
click at [607, 83] on span "In mẫu biên lai tự cấu hình" at bounding box center [618, 77] width 139 height 18
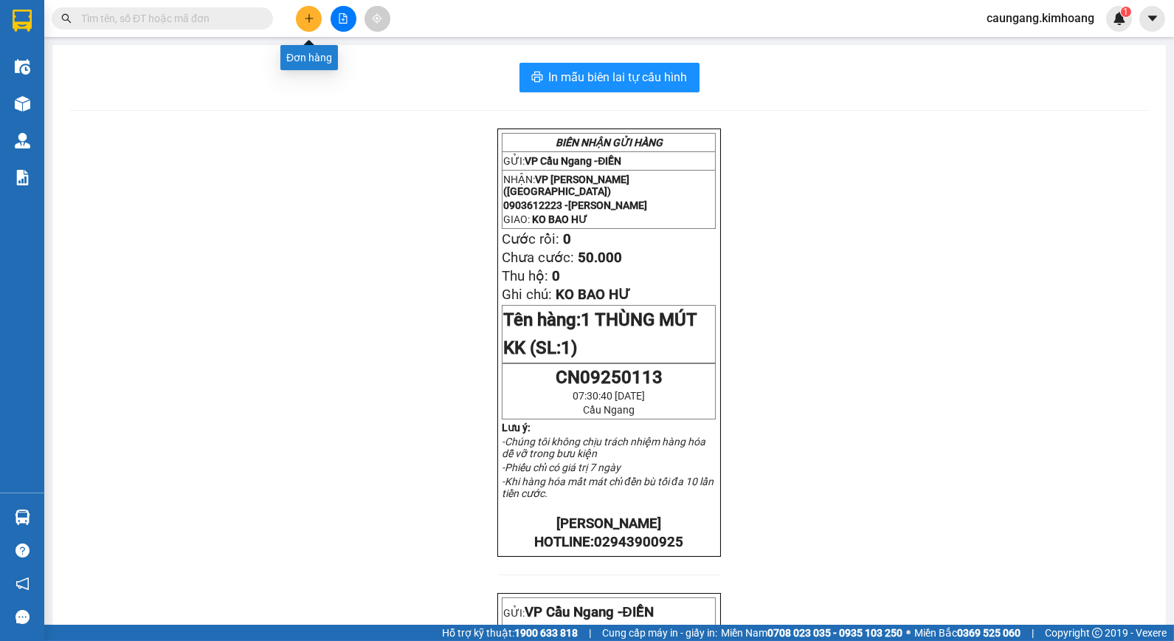
click at [310, 7] on button at bounding box center [309, 19] width 26 height 26
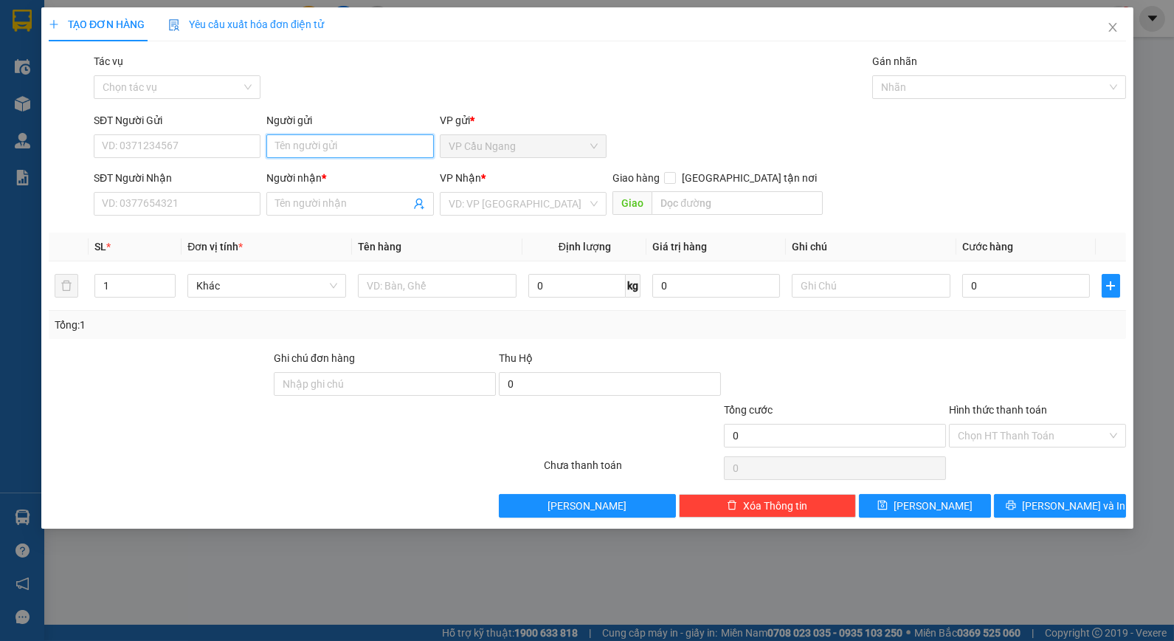
click at [328, 148] on input "Người gửi" at bounding box center [349, 146] width 167 height 24
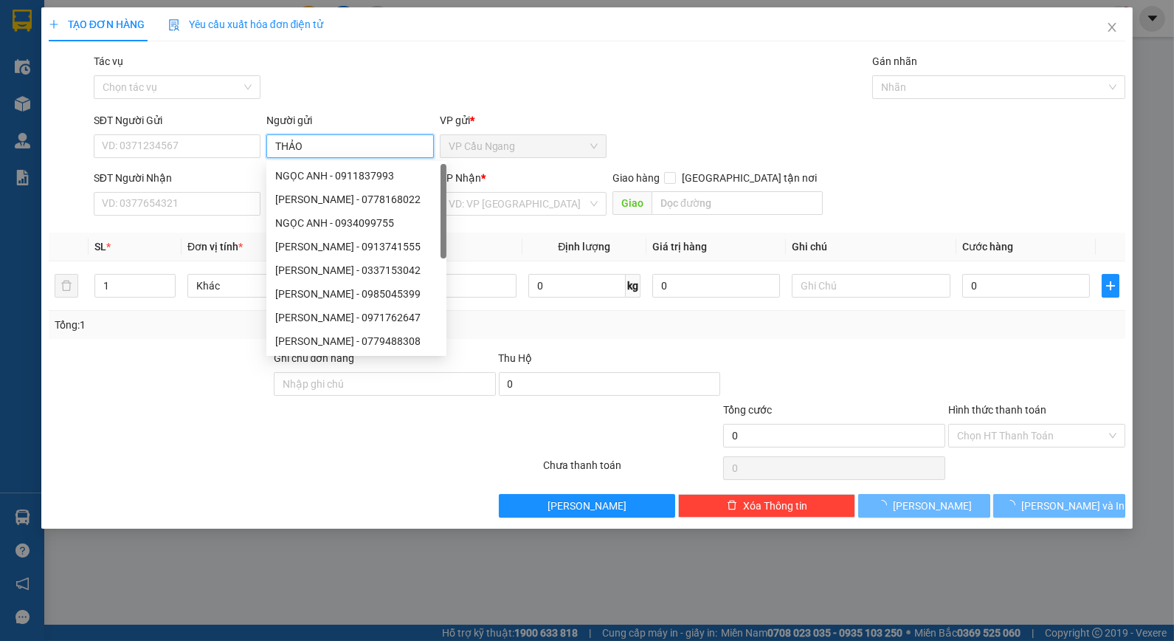
type input "THẢO"
click at [344, 55] on div "Tác vụ Chọn tác vụ Gán nhãn Nhãn" at bounding box center [610, 79] width 1039 height 52
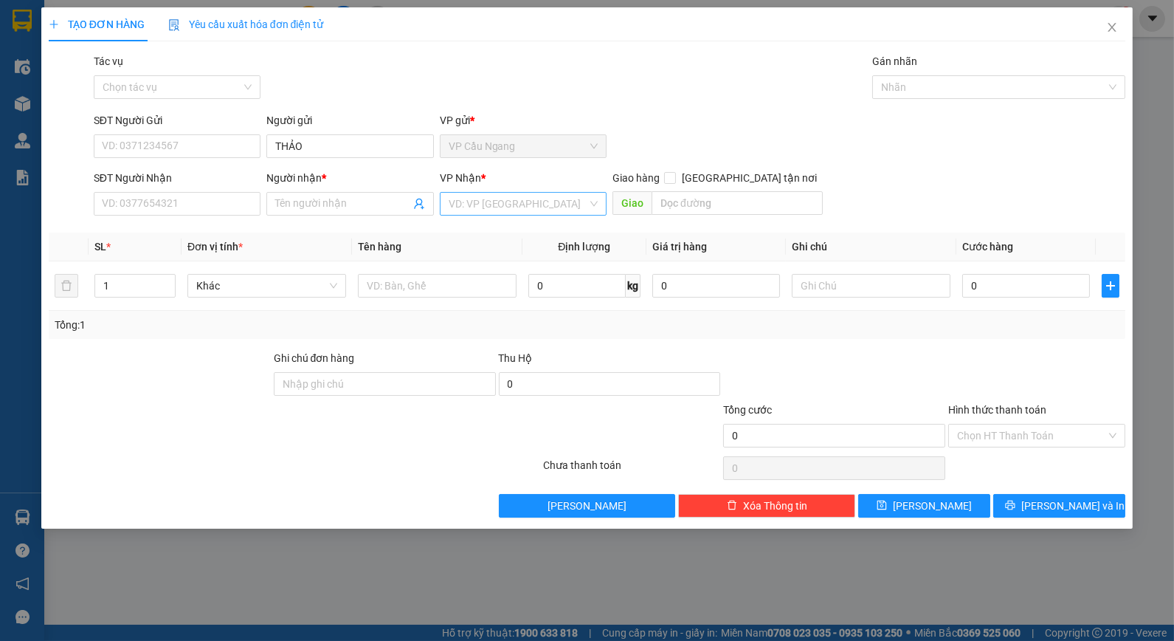
click at [547, 204] on input "search" at bounding box center [518, 204] width 139 height 22
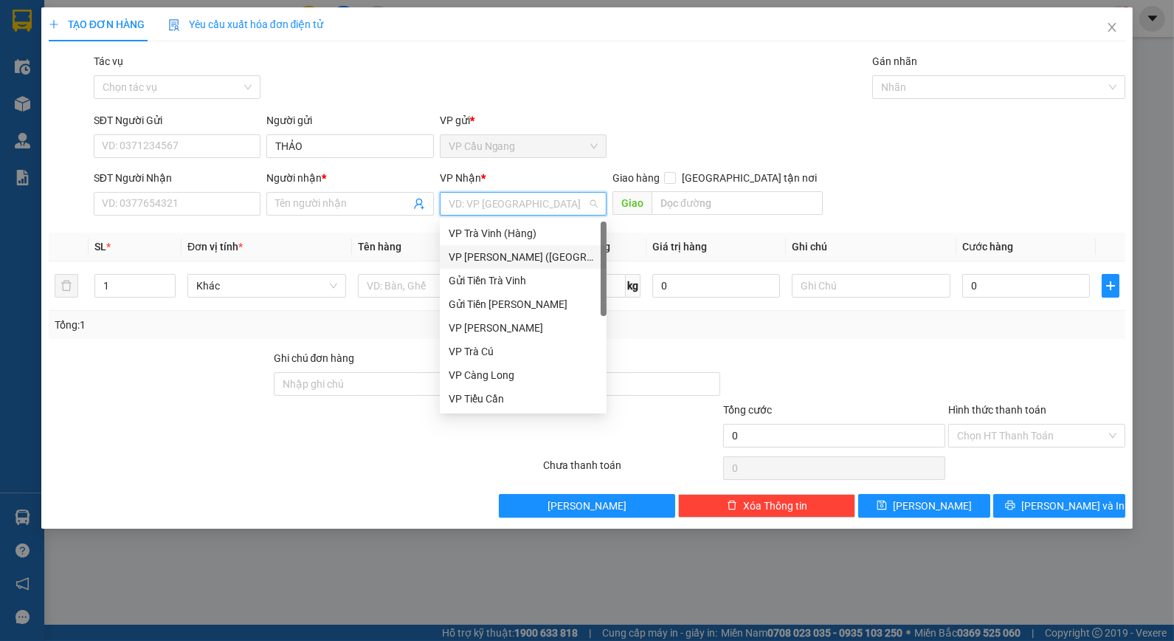
click at [520, 254] on div "VP Trần Phú (Hàng)" at bounding box center [523, 257] width 149 height 16
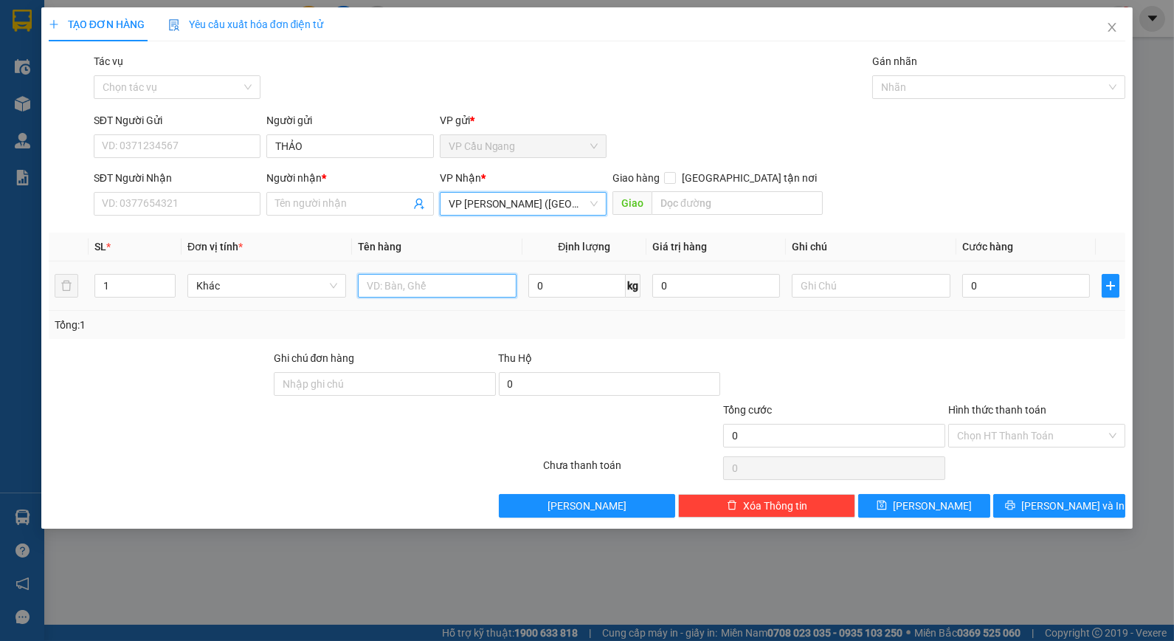
click at [410, 288] on input "text" at bounding box center [437, 286] width 159 height 24
type input "1 BAO M TRẮNG KK"
click at [921, 193] on div "SĐT Người Nhận VD: 0377654321 Người nhận * Tên người nhận VP Nhận * VP Trần Phú…" at bounding box center [610, 196] width 1039 height 52
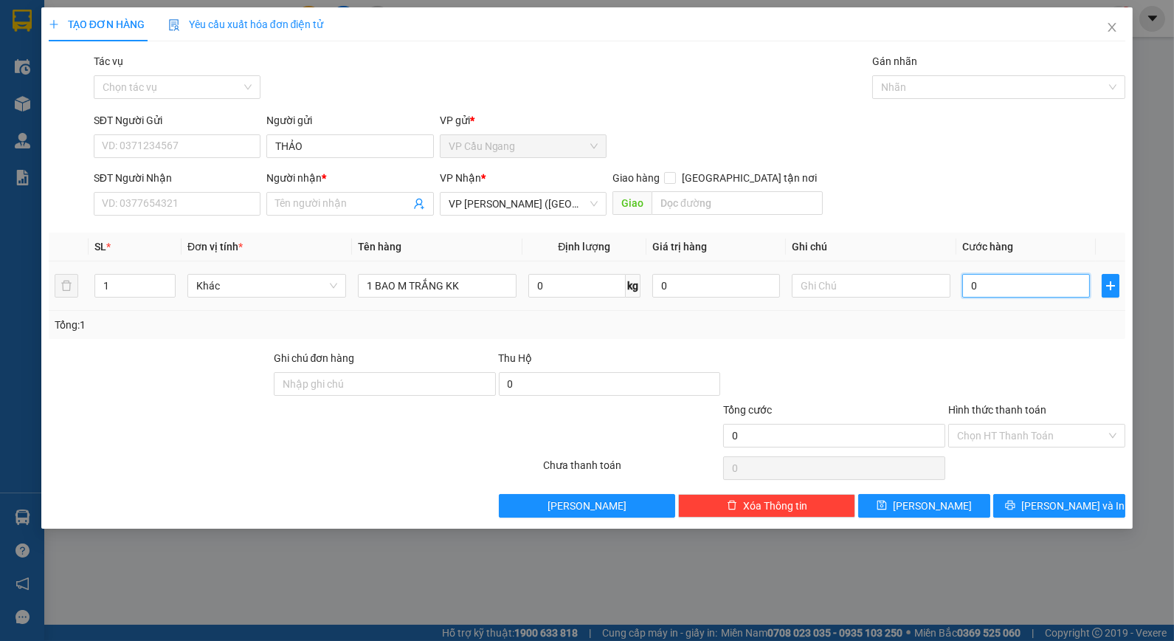
type input "4"
type input "40"
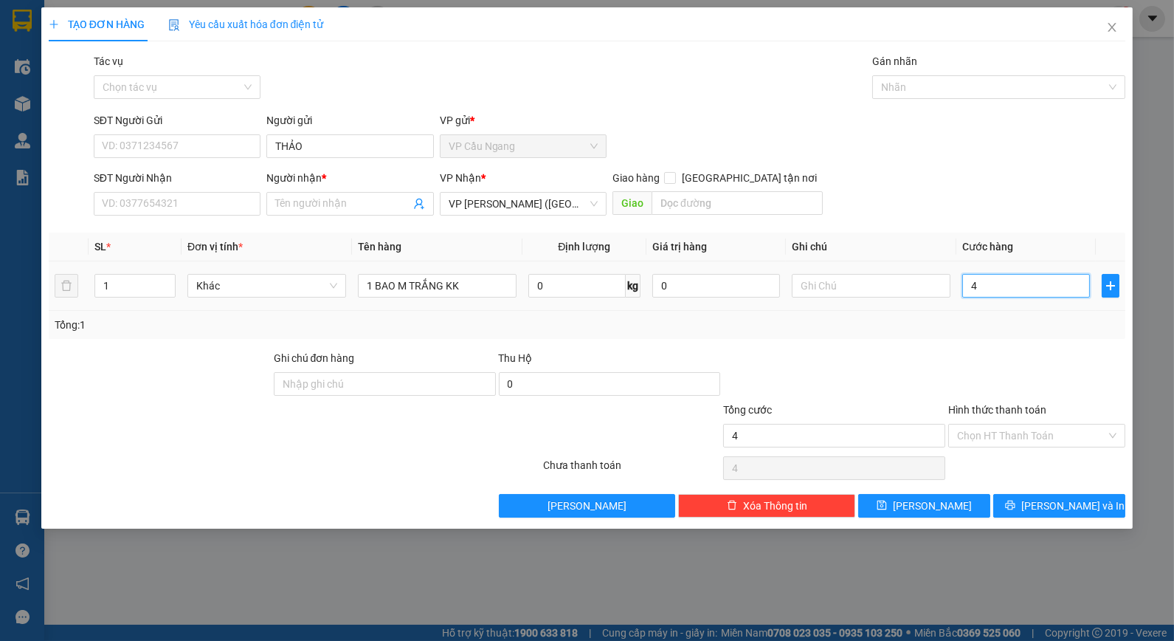
type input "40"
type input "40.000"
click at [877, 329] on div "Tổng: 1" at bounding box center [588, 325] width 1066 height 16
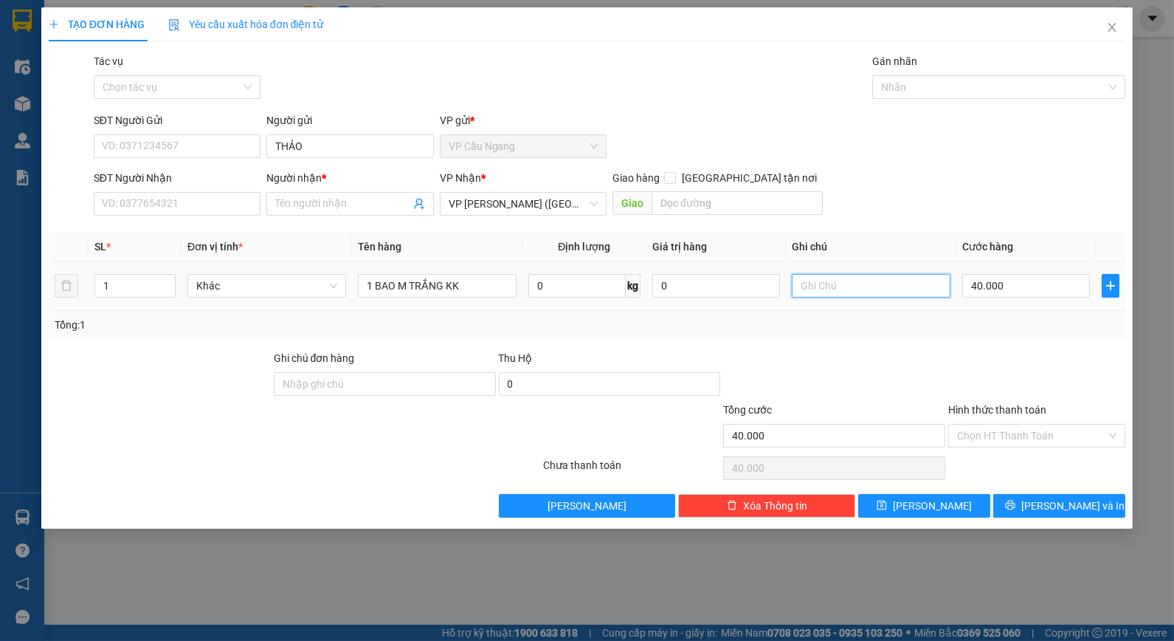
click at [891, 282] on input "text" at bounding box center [871, 286] width 159 height 24
type input "KO BAO DẬP"
click at [906, 231] on div "Transit Pickup Surcharge Ids Transit Deliver Surcharge Ids Transit Deliver Surc…" at bounding box center [588, 285] width 1078 height 464
click at [330, 196] on input "Người nhận *" at bounding box center [342, 204] width 134 height 16
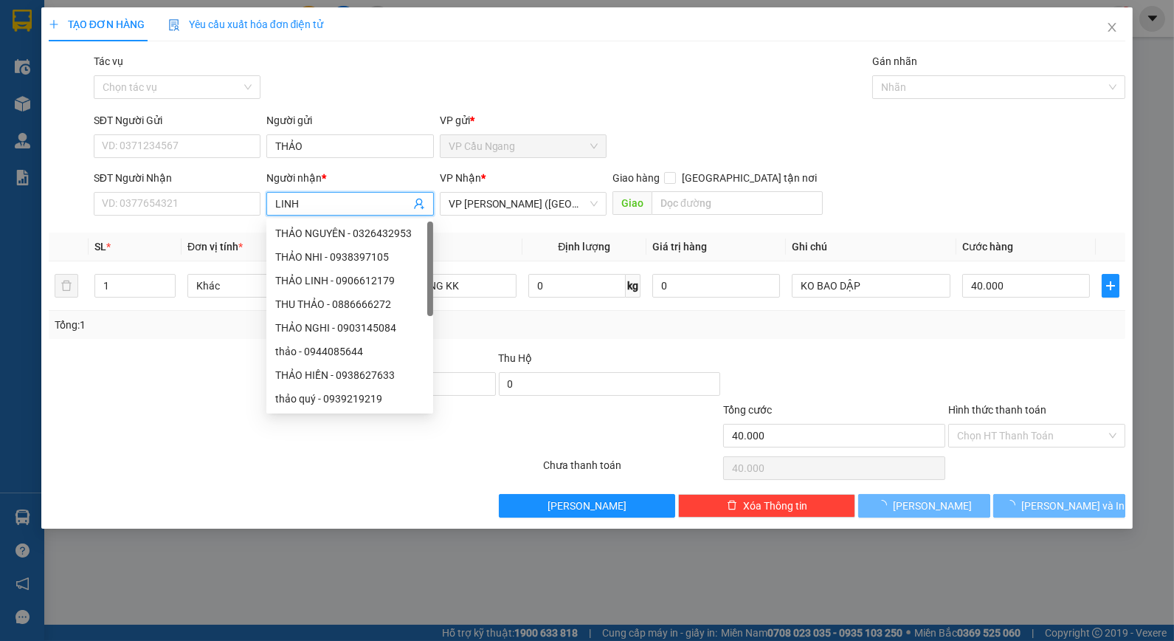
type input "LINH"
click at [415, 69] on div "Tác vụ Chọn tác vụ Gán nhãn Nhãn" at bounding box center [610, 79] width 1039 height 52
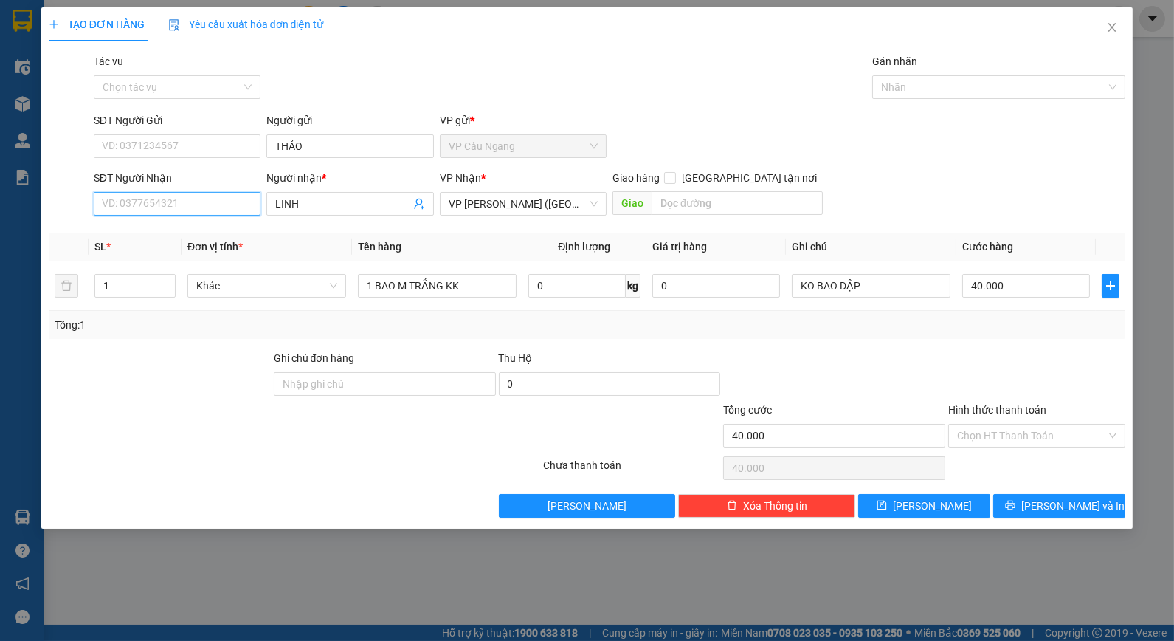
click at [159, 210] on input "SĐT Người Nhận" at bounding box center [177, 204] width 167 height 24
type input "0907383599"
click at [227, 345] on div "Transit Pickup Surcharge Ids Transit Deliver Surcharge Ids Transit Deliver Surc…" at bounding box center [588, 285] width 1078 height 464
click at [955, 366] on div at bounding box center [1037, 376] width 180 height 52
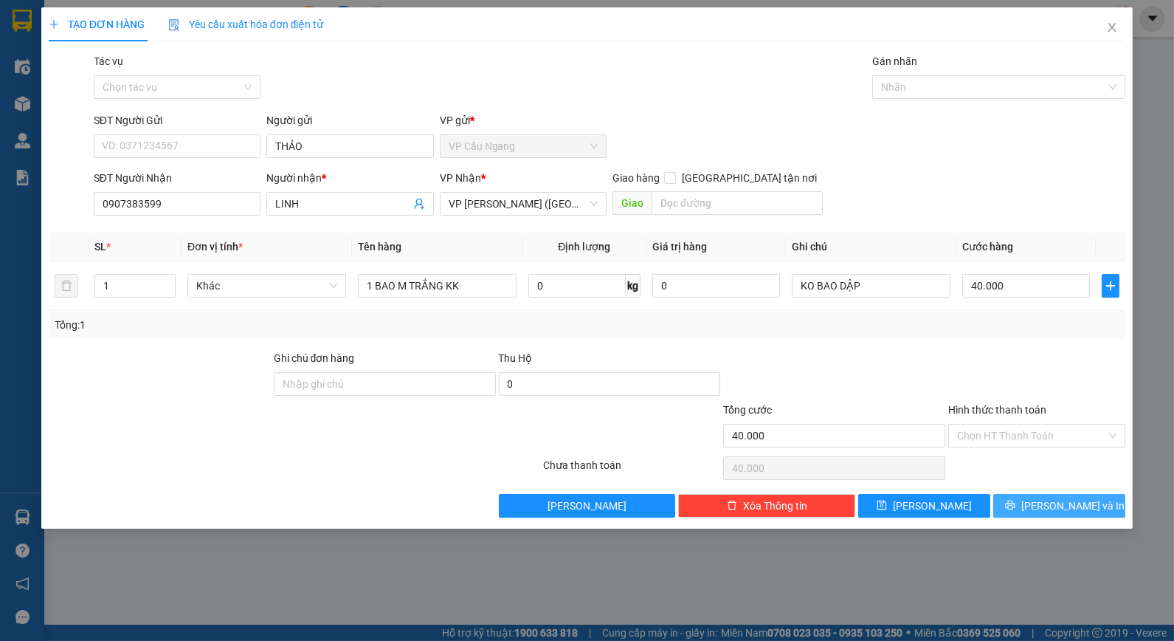
click at [1044, 512] on button "Lưu và In" at bounding box center [1060, 506] width 132 height 24
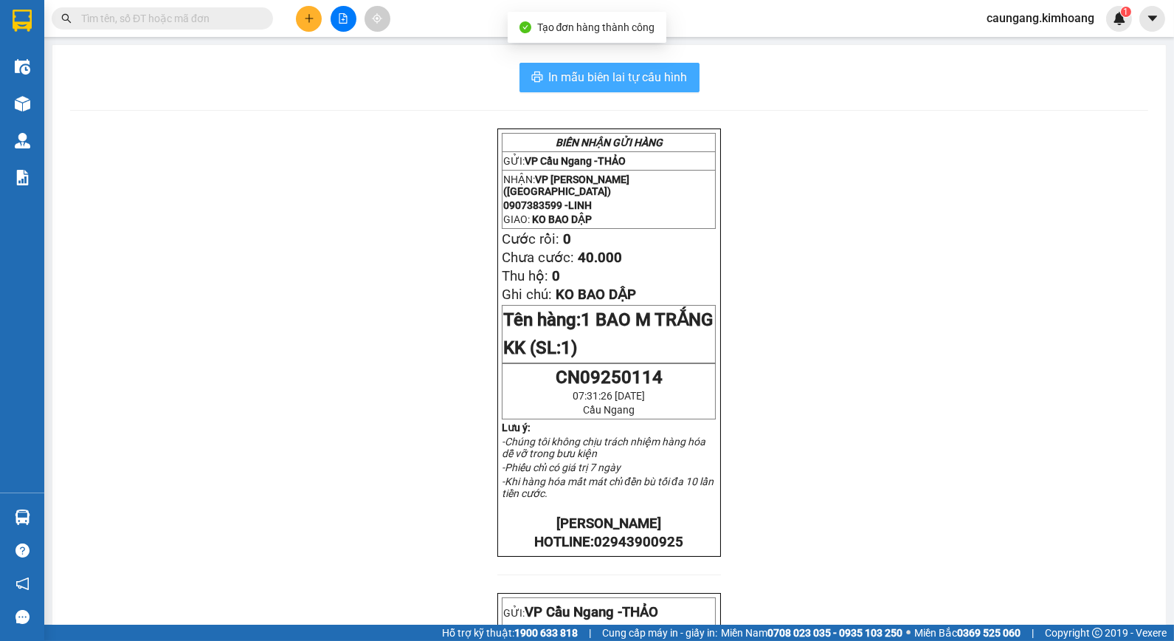
click at [677, 83] on span "In mẫu biên lai tự cấu hình" at bounding box center [618, 77] width 139 height 18
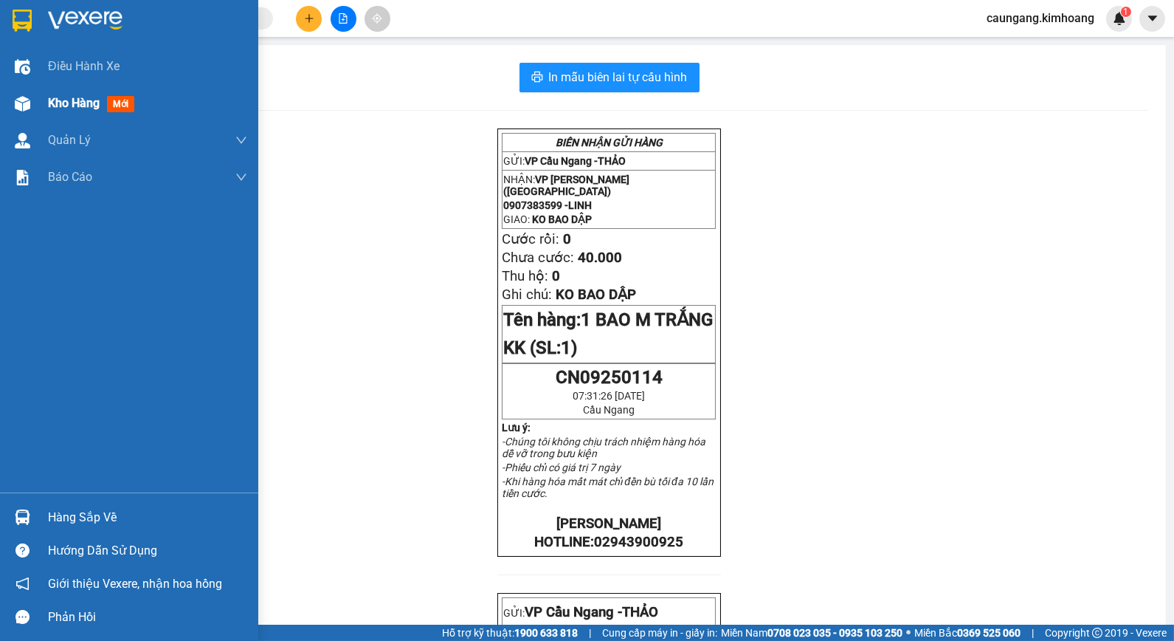
click at [53, 102] on span "Kho hàng" at bounding box center [74, 103] width 52 height 14
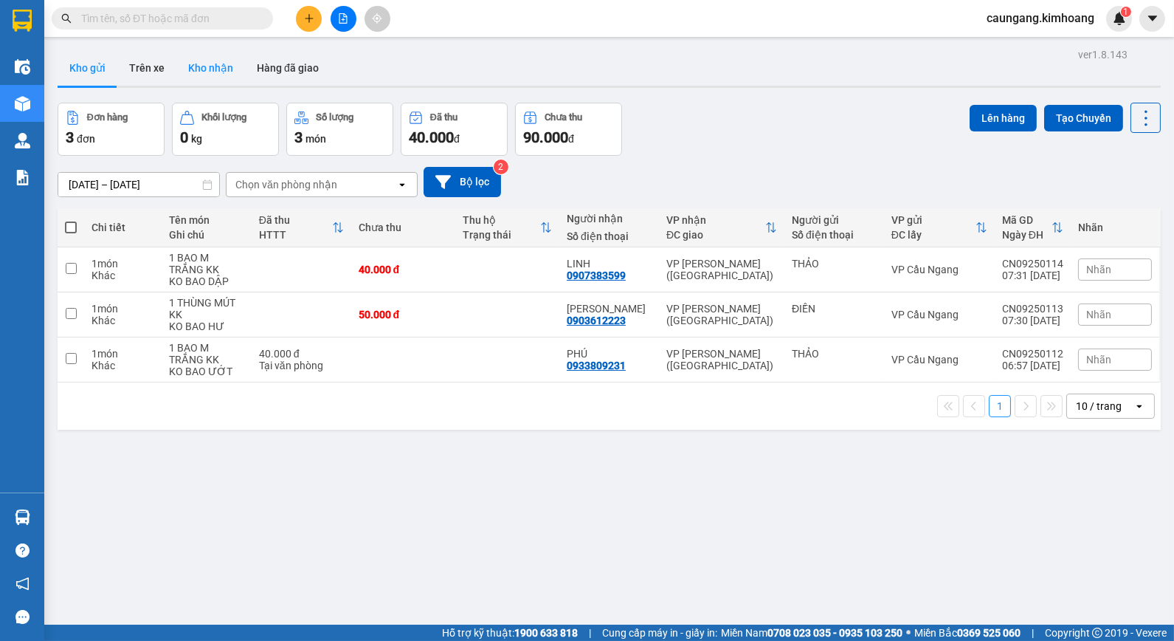
click at [218, 77] on button "Kho nhận" at bounding box center [210, 67] width 69 height 35
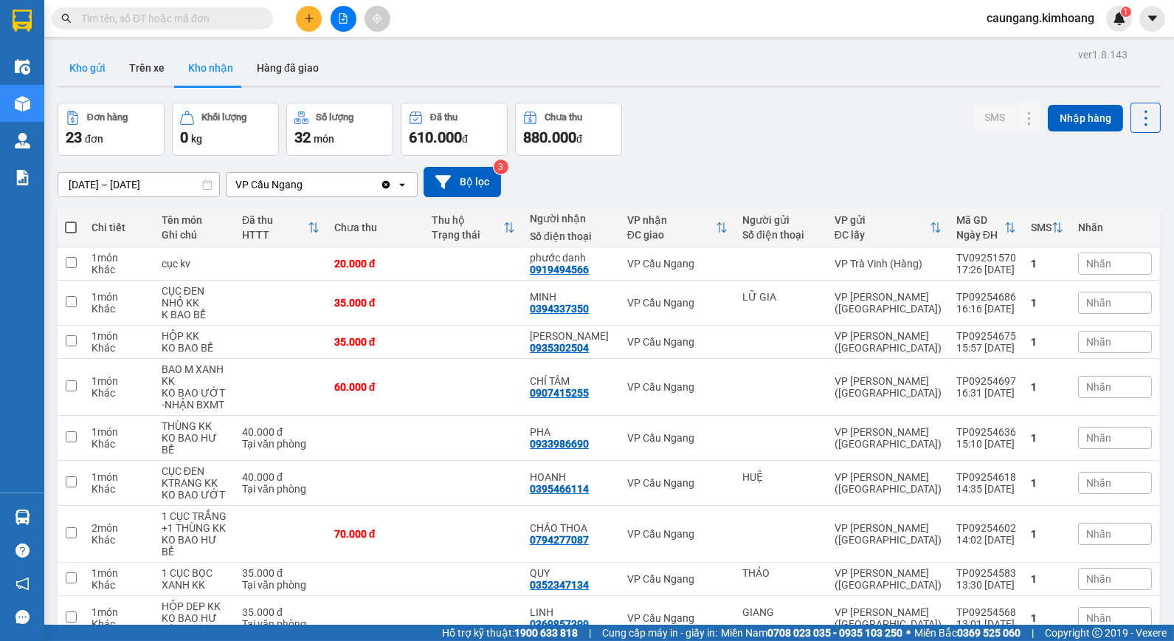
click at [102, 69] on button "Kho gửi" at bounding box center [88, 67] width 60 height 35
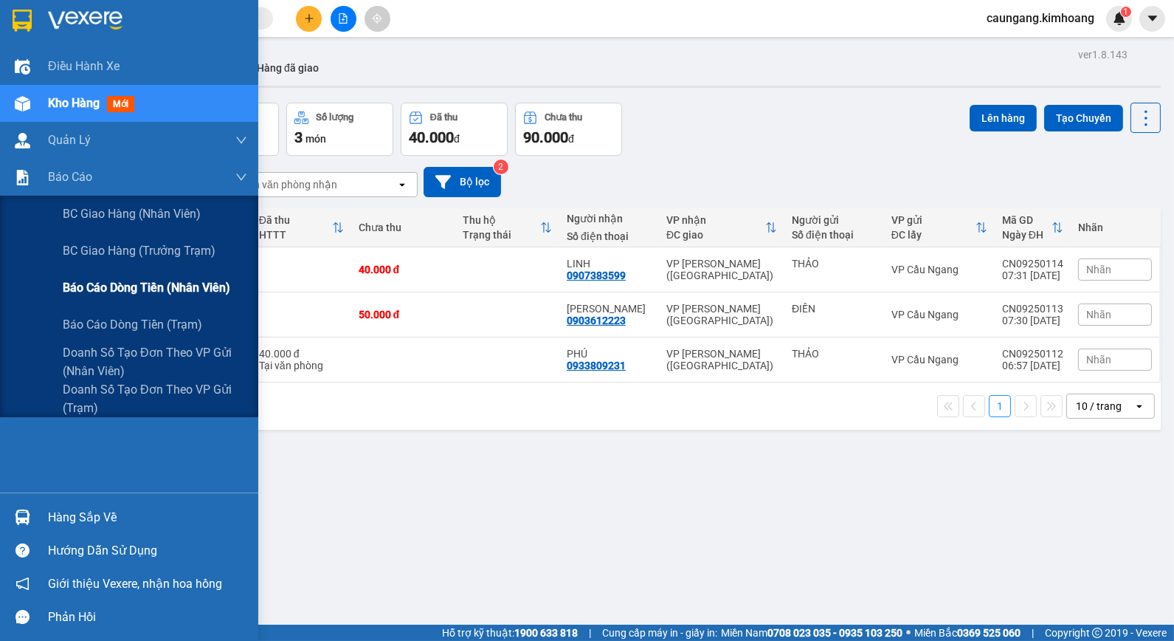
click at [92, 281] on span "Báo cáo dòng tiền (nhân viên)" at bounding box center [147, 287] width 168 height 18
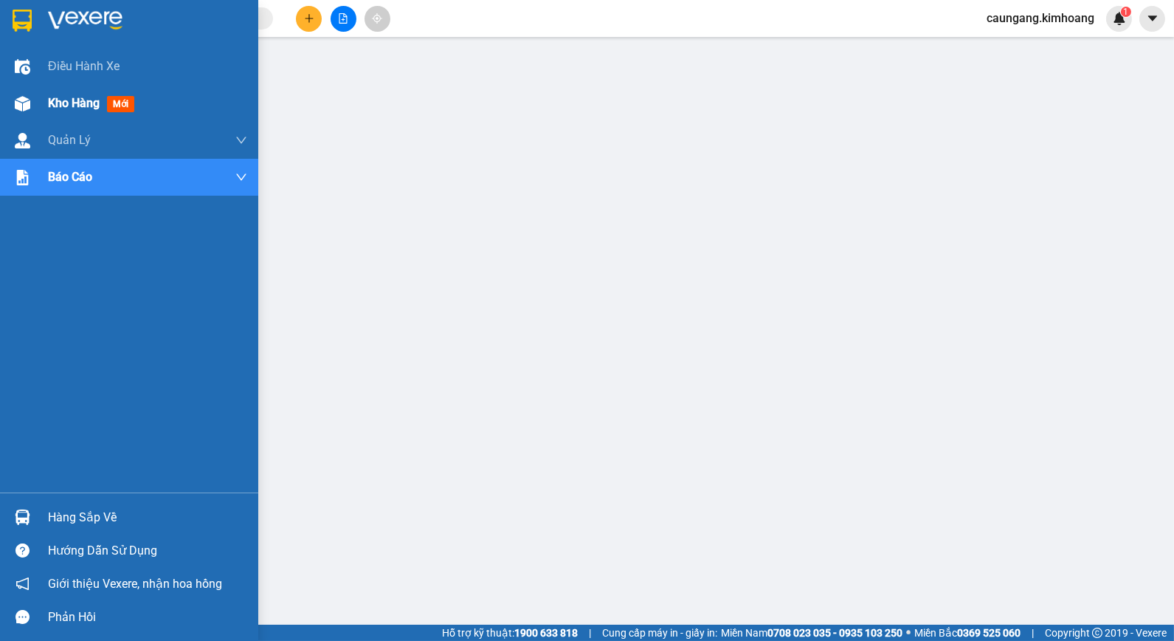
click at [24, 100] on img at bounding box center [23, 104] width 16 height 16
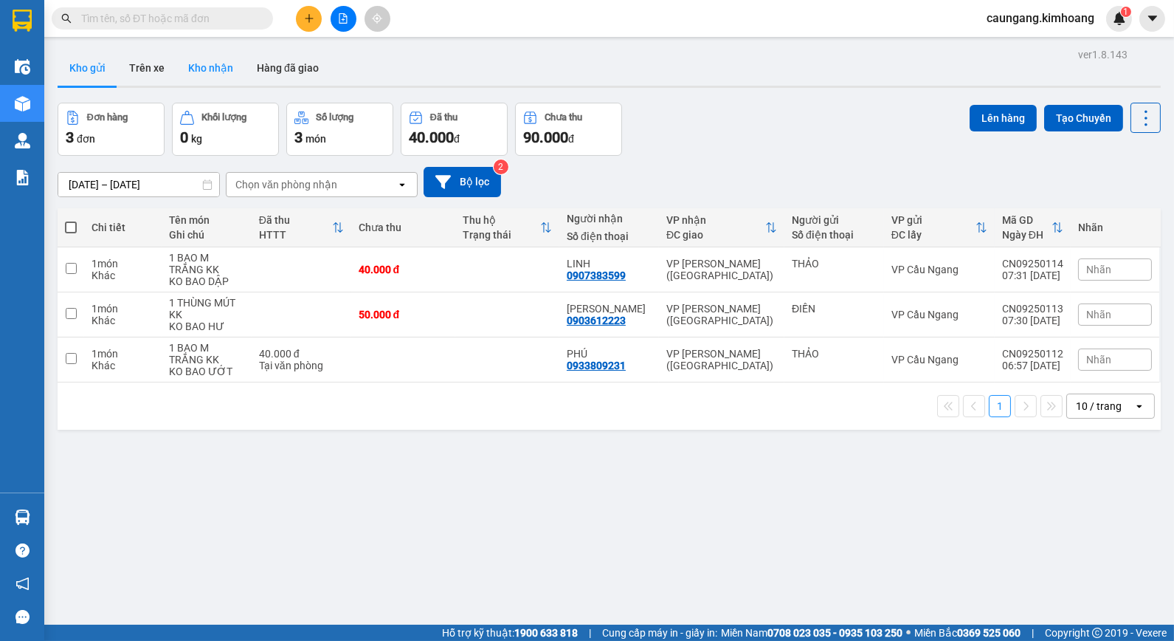
click at [197, 63] on button "Kho nhận" at bounding box center [210, 67] width 69 height 35
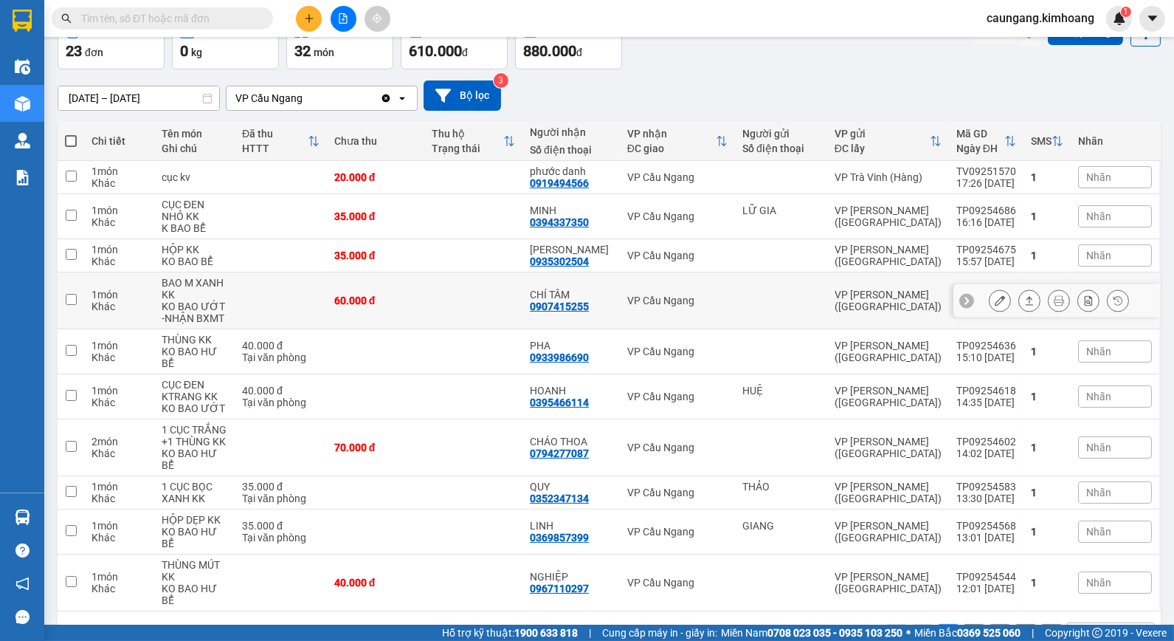
scroll to position [4, 0]
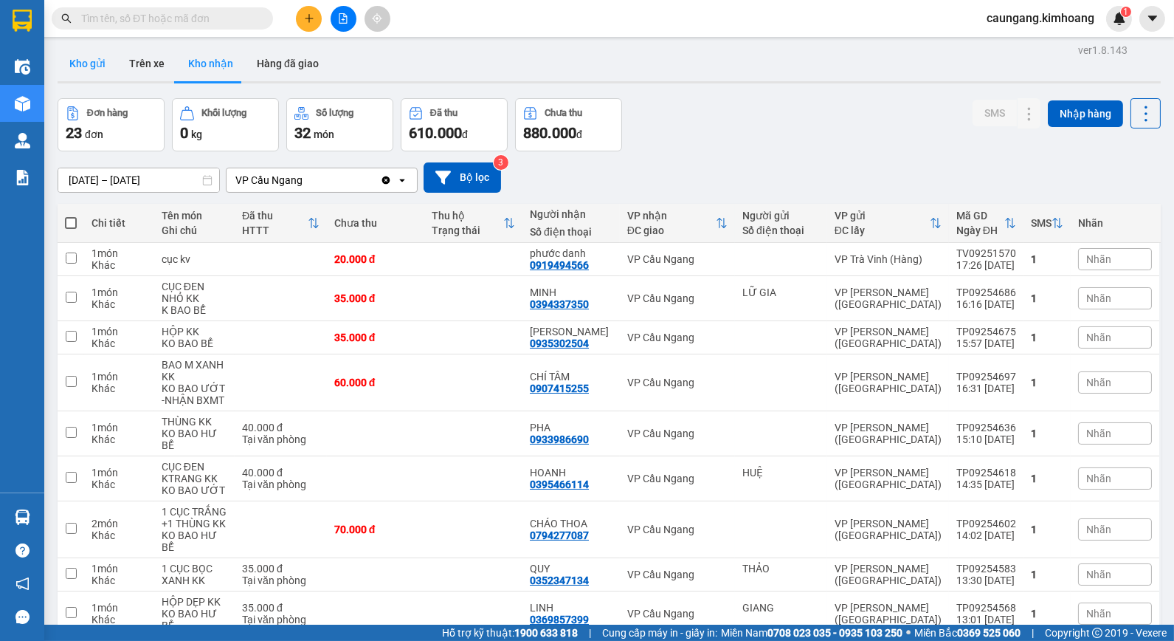
click at [89, 61] on button "Kho gửi" at bounding box center [88, 63] width 60 height 35
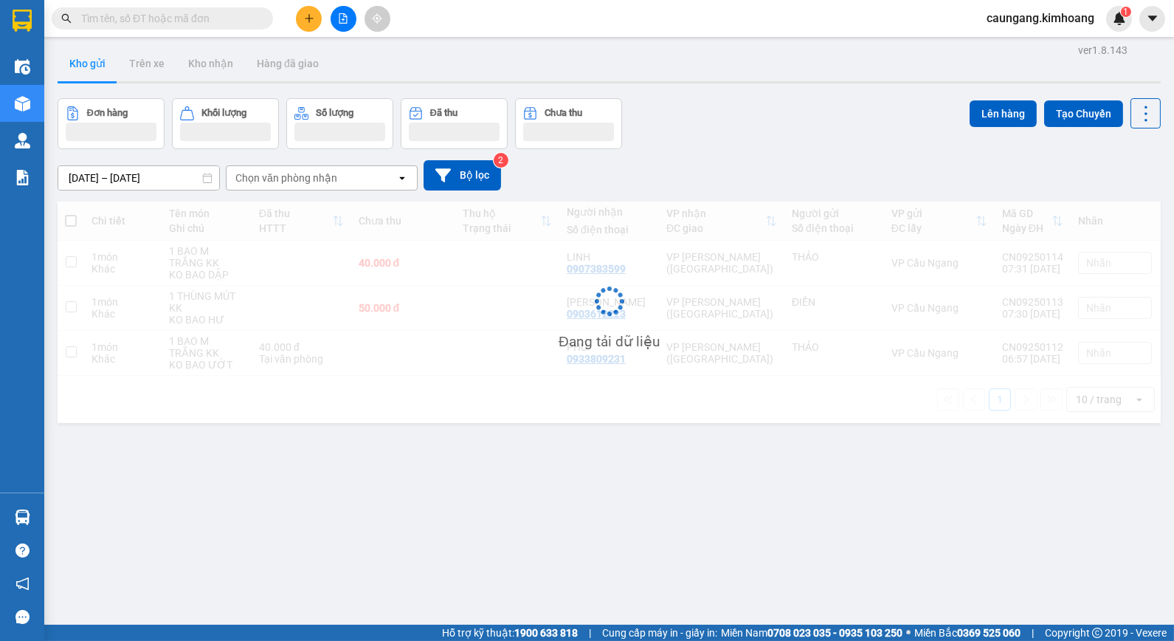
click at [177, 19] on input "text" at bounding box center [168, 18] width 174 height 16
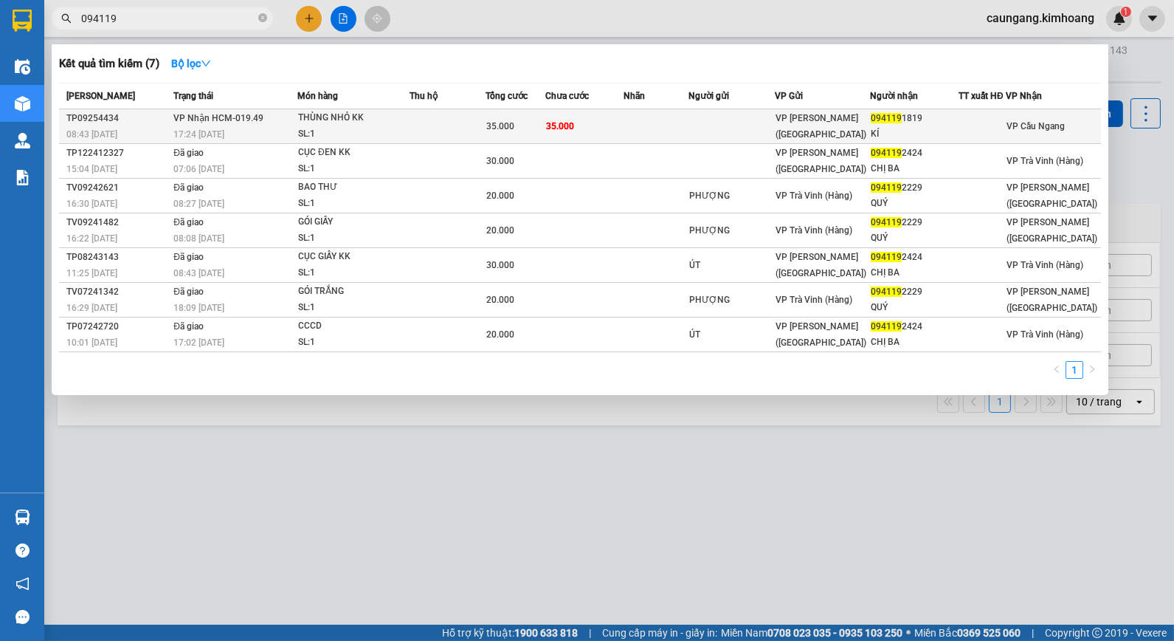
type input "094119"
click at [426, 121] on td at bounding box center [448, 126] width 76 height 35
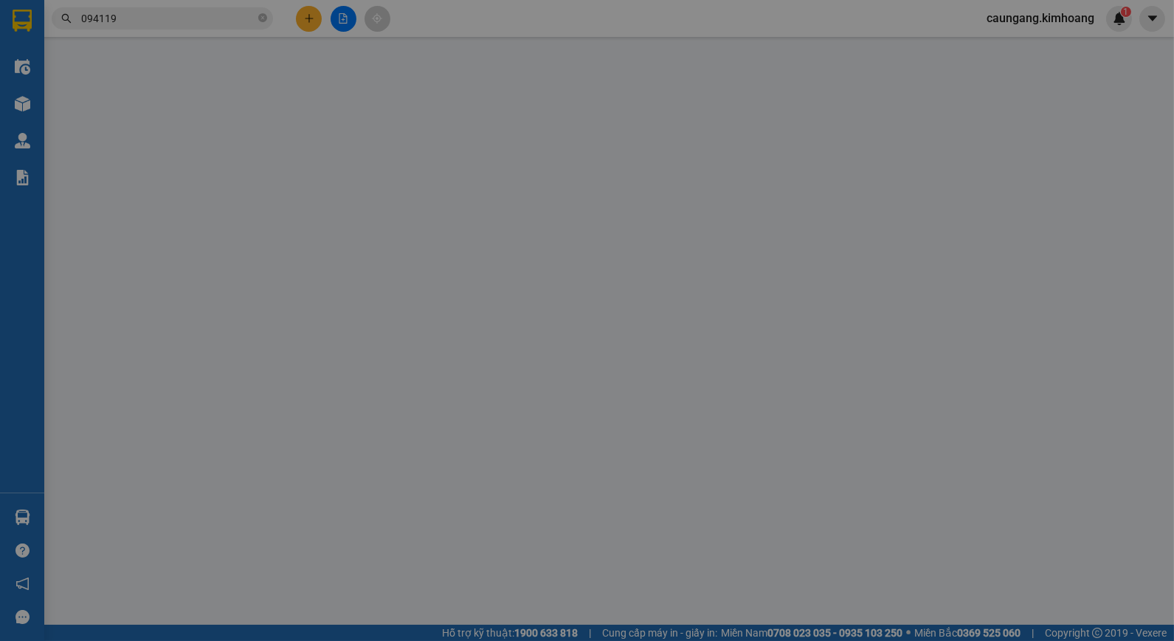
type input "0941191819"
type input "KÍ"
type input "35.000"
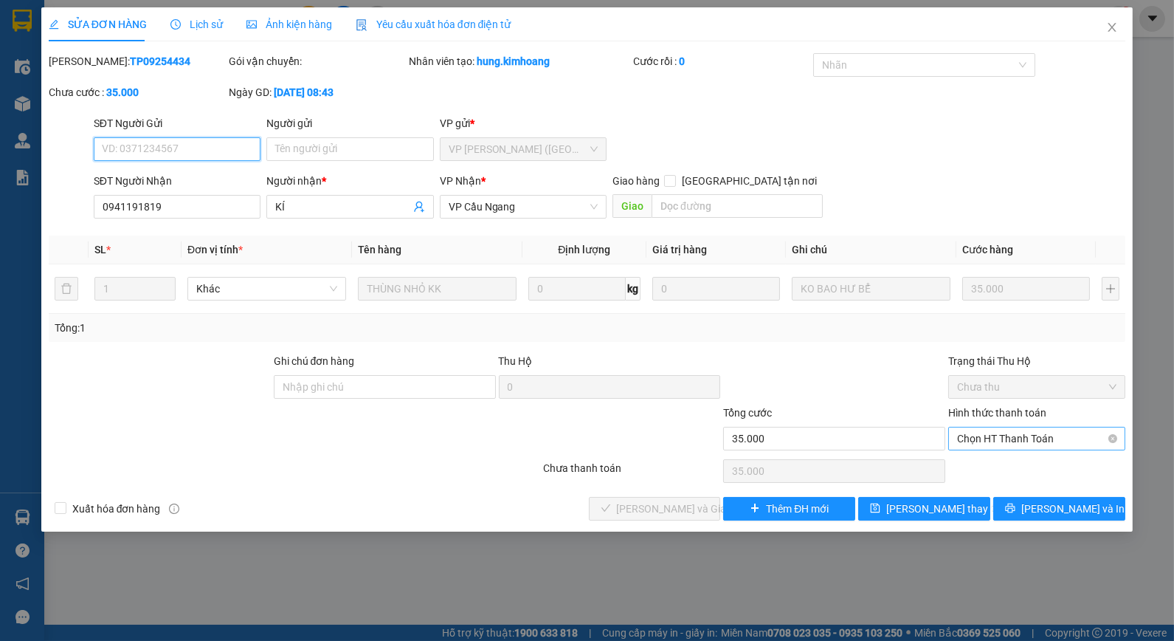
click at [1005, 440] on span "Chọn HT Thanh Toán" at bounding box center [1036, 438] width 159 height 22
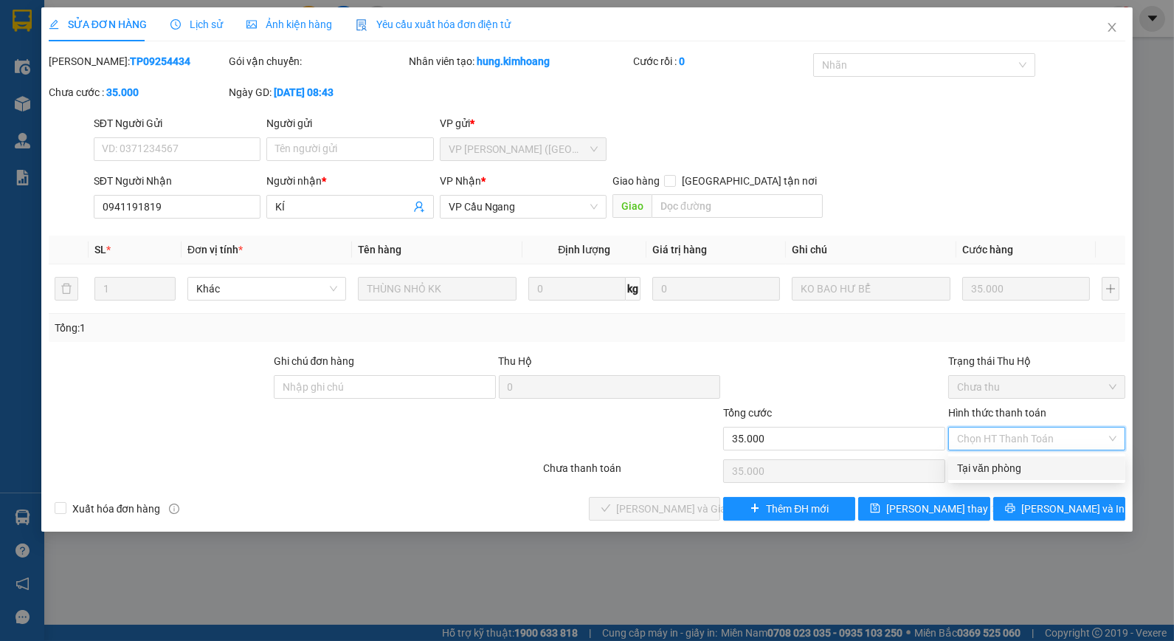
drag, startPoint x: 999, startPoint y: 472, endPoint x: 964, endPoint y: 472, distance: 34.7
click at [993, 472] on div "Tại văn phòng" at bounding box center [1036, 468] width 159 height 16
type input "0"
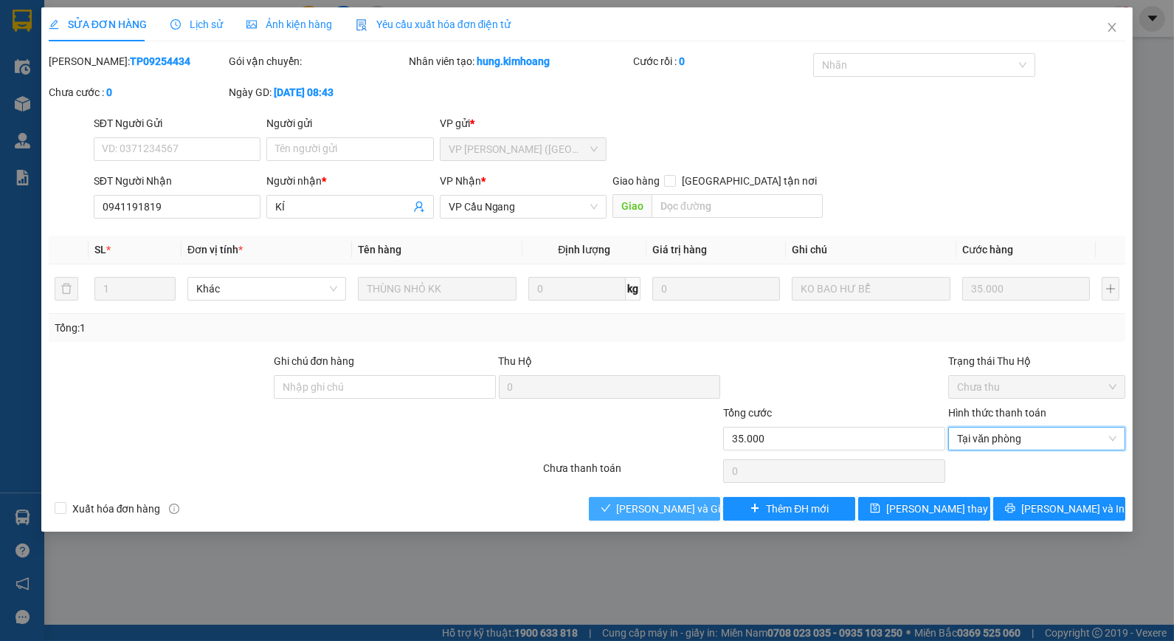
click at [704, 506] on button "Lưu và Giao hàng" at bounding box center [655, 509] width 132 height 24
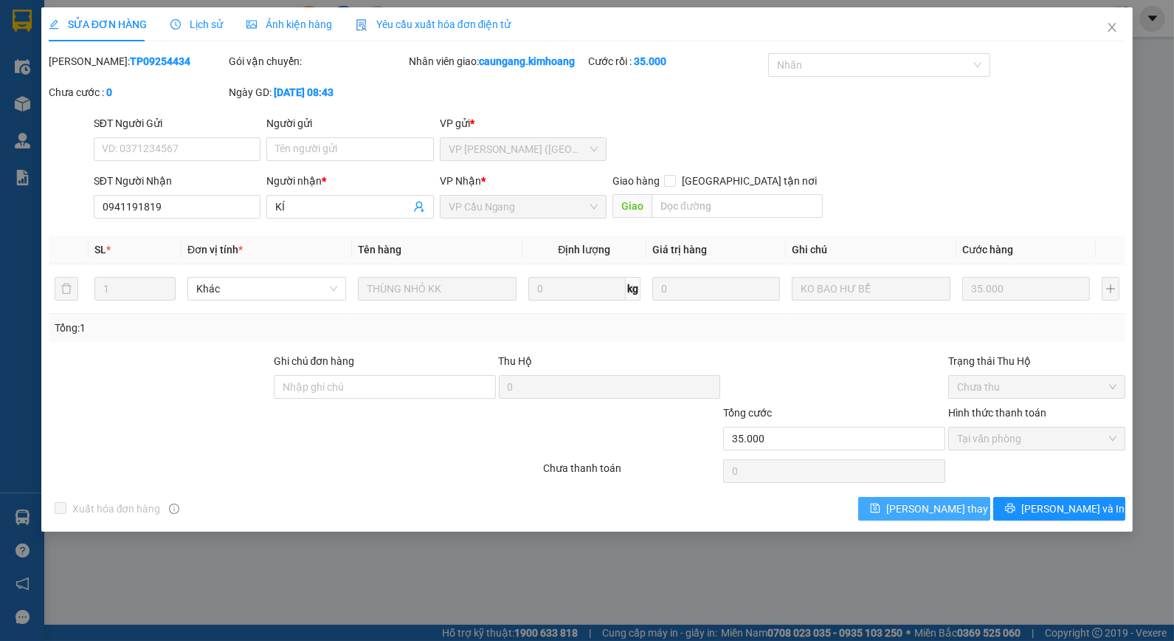
click at [932, 505] on span "Lưu thay đổi" at bounding box center [945, 508] width 118 height 16
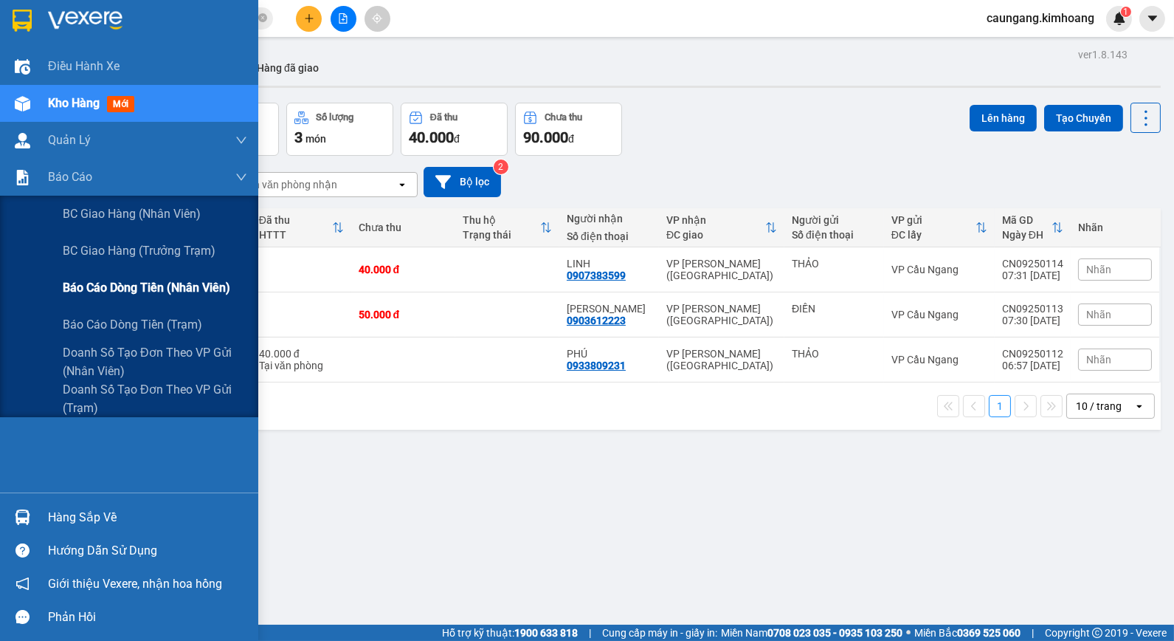
click at [90, 292] on span "Báo cáo dòng tiền (nhân viên)" at bounding box center [147, 287] width 168 height 18
